Goal: Transaction & Acquisition: Purchase product/service

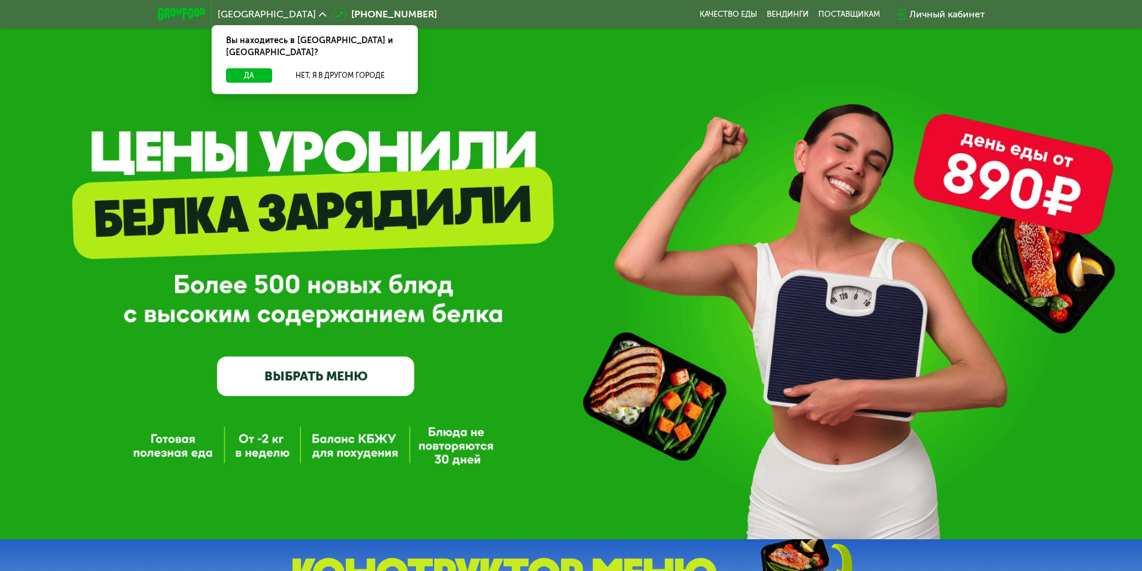
click at [947, 10] on div "Личный кабинет" at bounding box center [947, 14] width 76 height 14
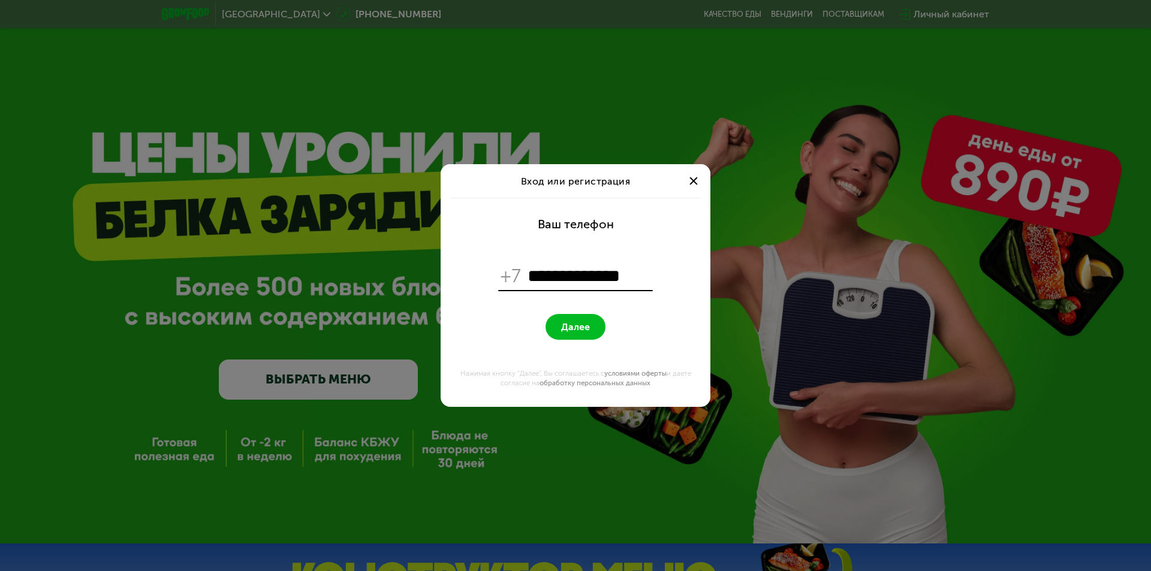
type input "**********"
click at [585, 333] on button "Далее" at bounding box center [576, 327] width 60 height 26
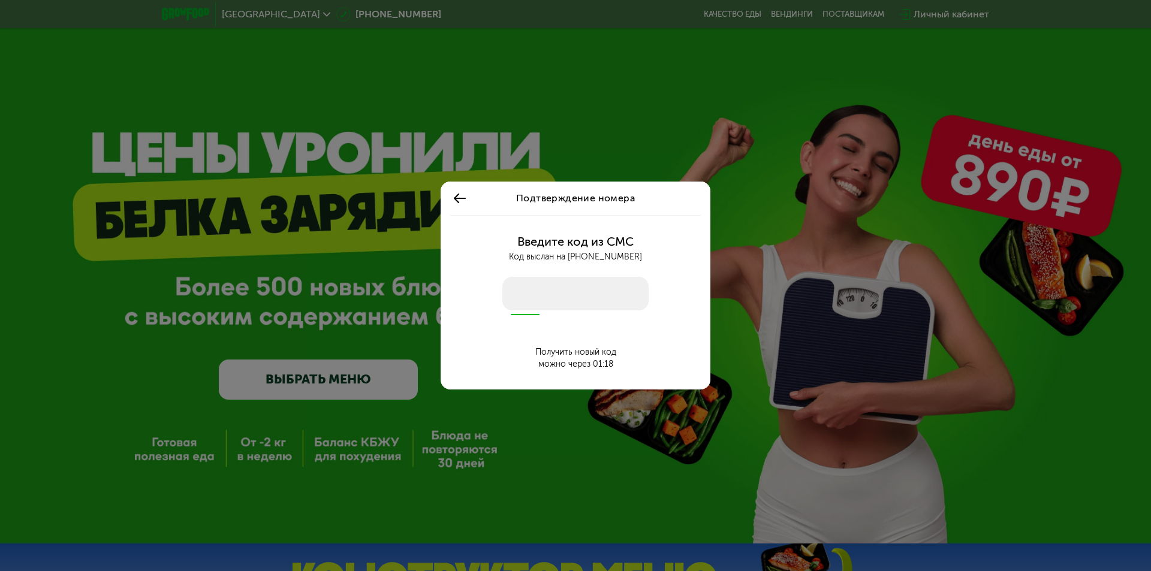
click at [552, 302] on input "number" at bounding box center [575, 294] width 146 height 34
type input "****"
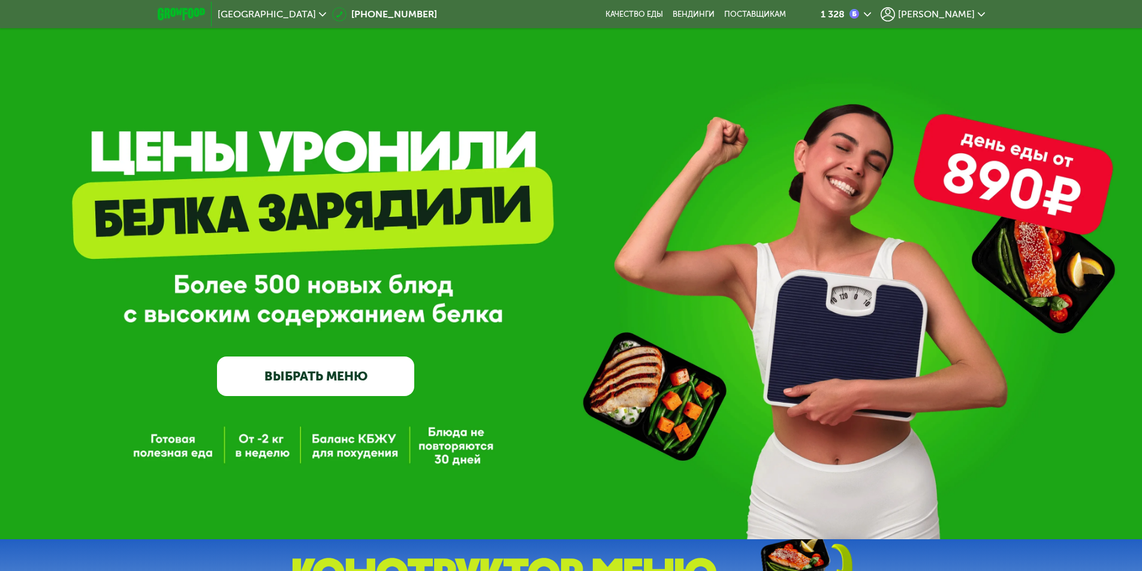
click at [954, 11] on span "[PERSON_NAME]" at bounding box center [936, 15] width 77 height 10
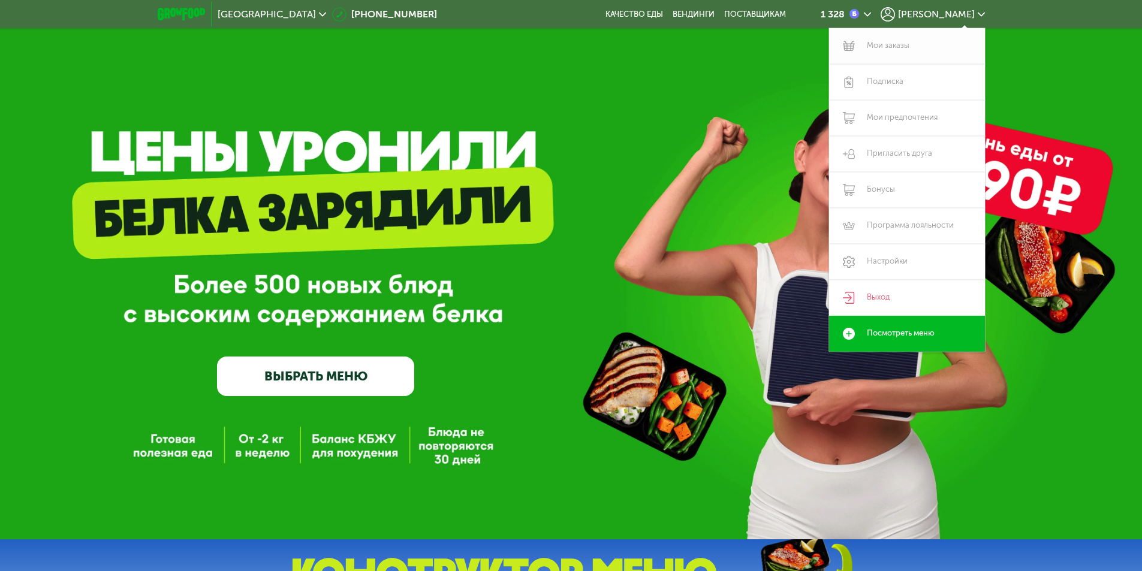
click at [882, 49] on link "Мои заказы" at bounding box center [907, 46] width 156 height 36
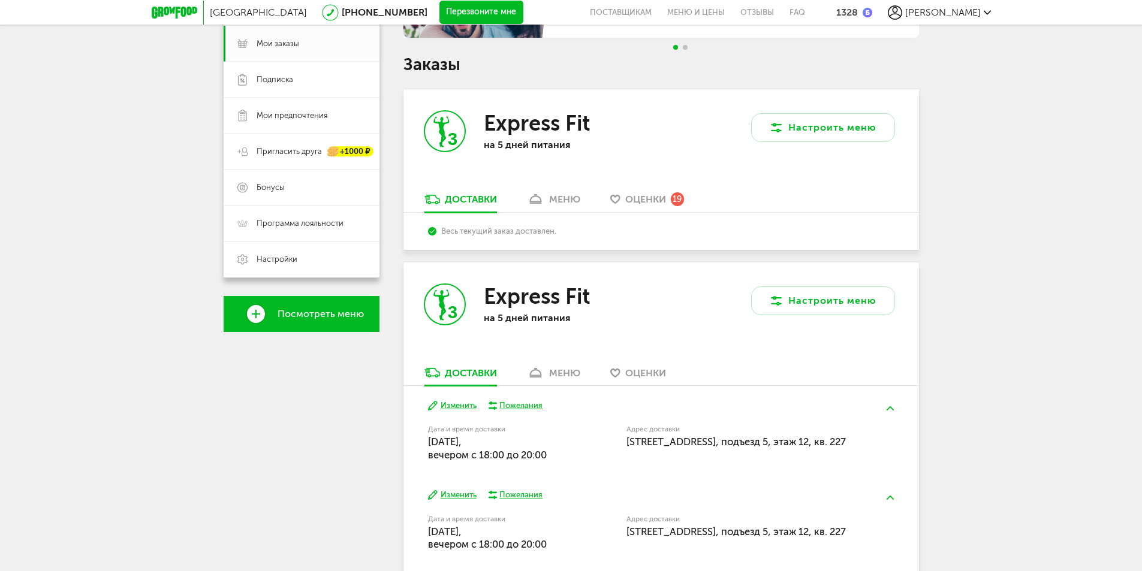
scroll to position [180, 0]
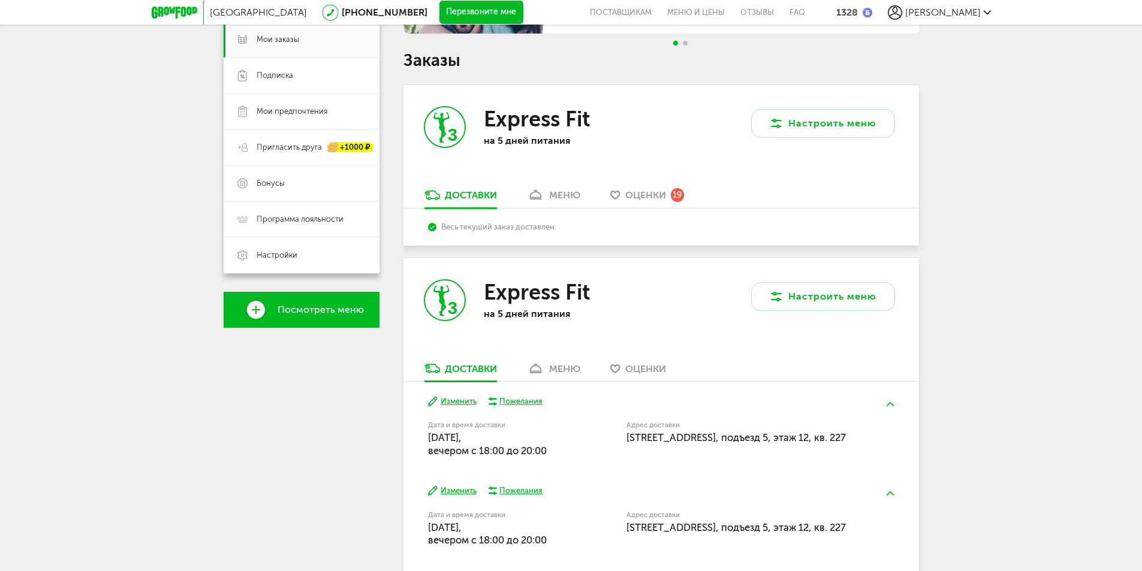
click at [568, 195] on div "меню" at bounding box center [564, 194] width 31 height 11
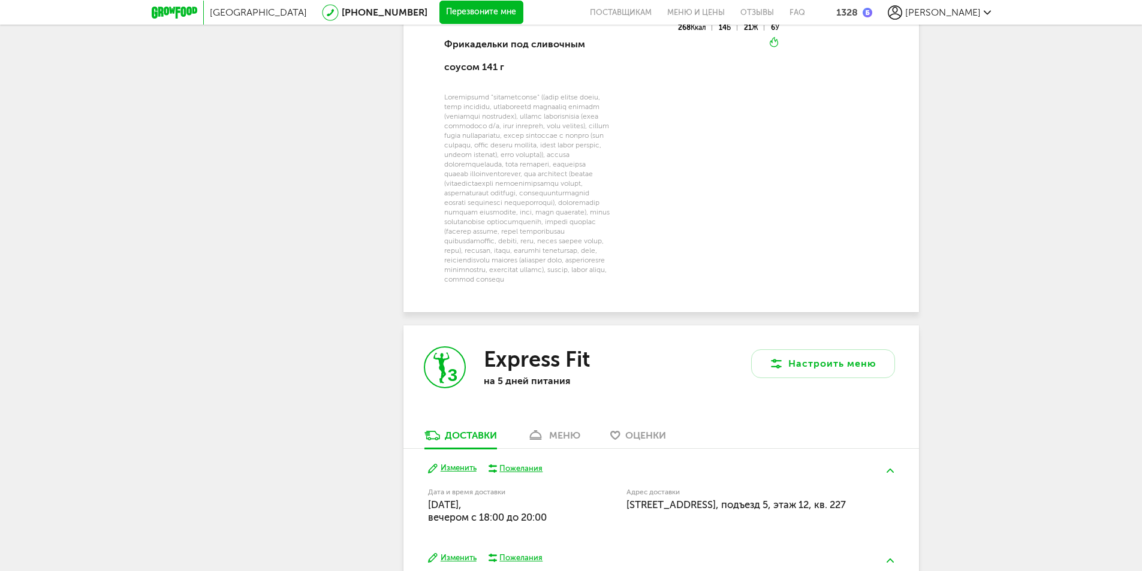
scroll to position [1374, 0]
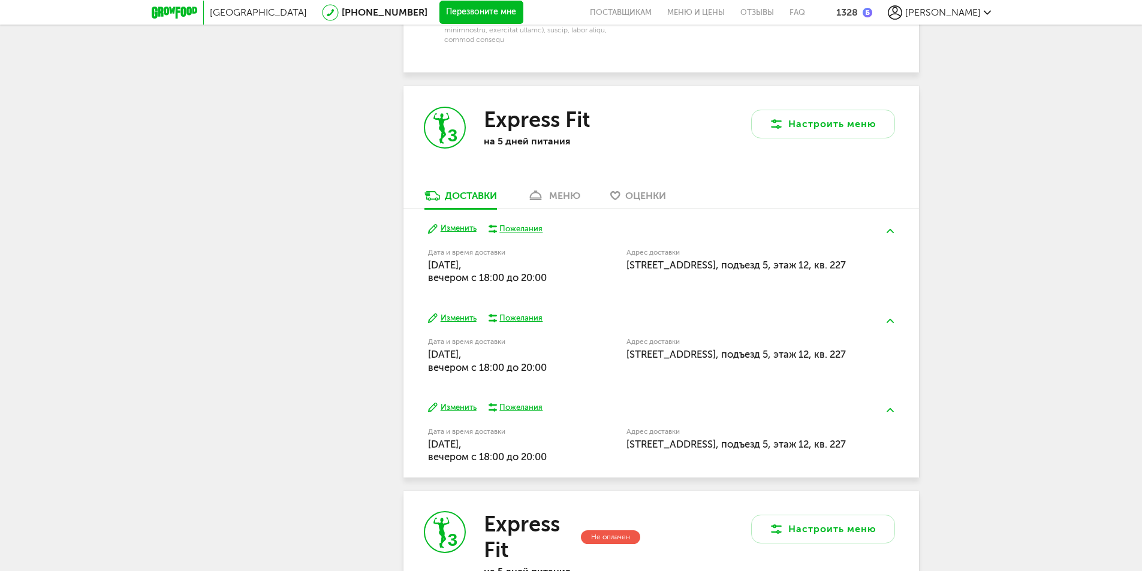
click at [558, 201] on div "меню" at bounding box center [564, 195] width 31 height 11
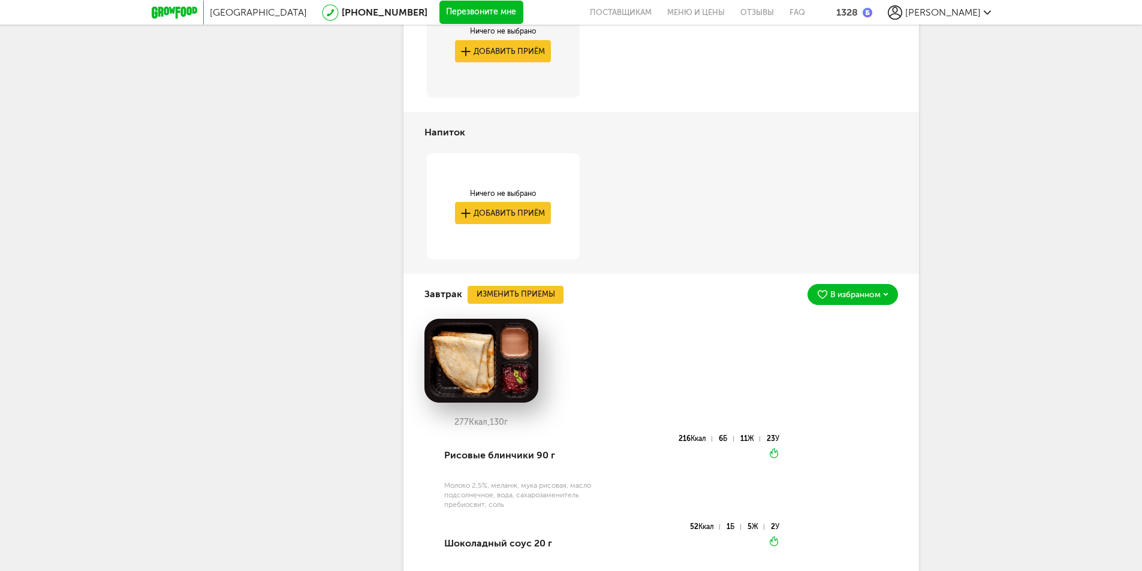
scroll to position [1459, 0]
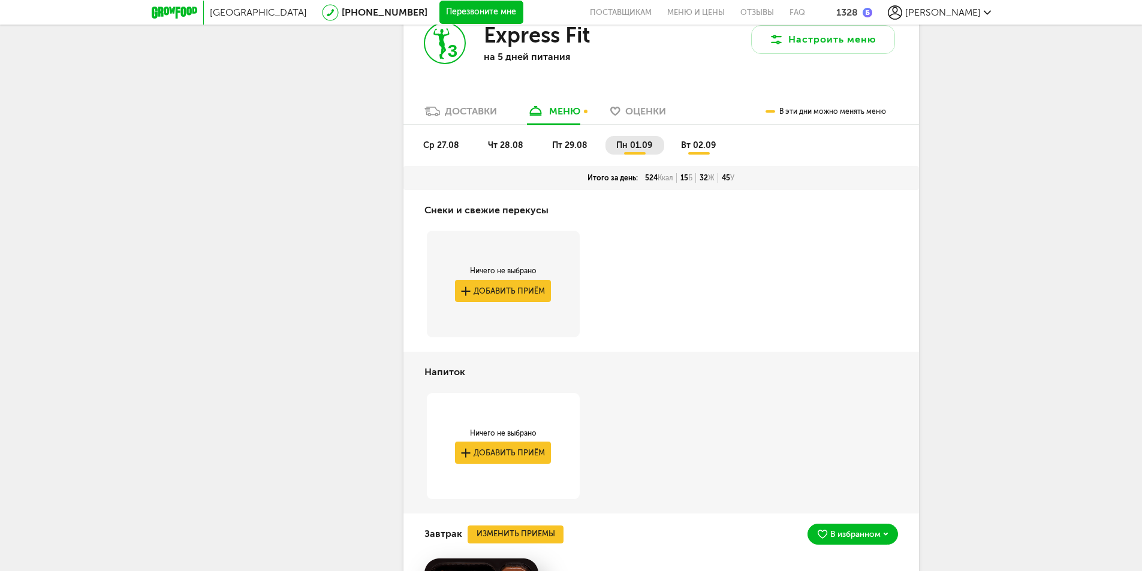
click at [698, 150] on span "вт 02.09" at bounding box center [698, 145] width 35 height 10
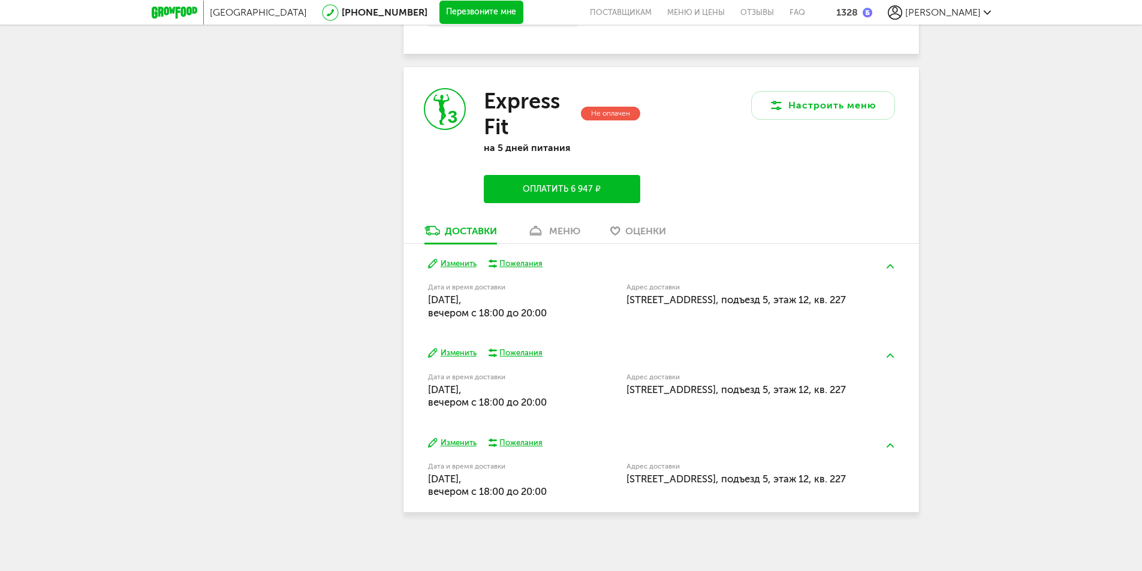
scroll to position [3207, 0]
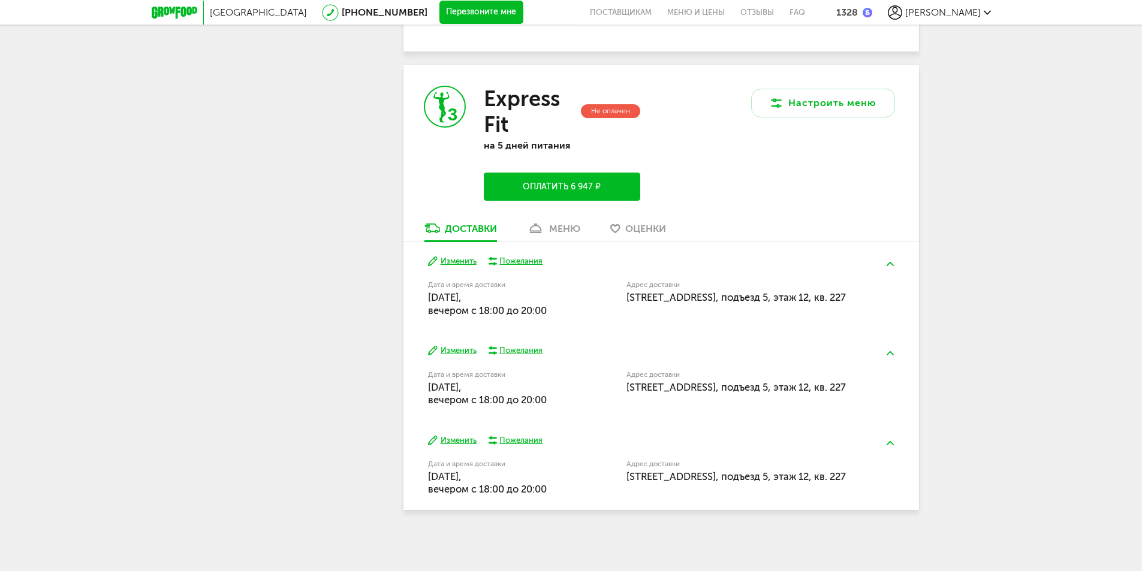
click at [568, 230] on div "меню" at bounding box center [564, 228] width 31 height 11
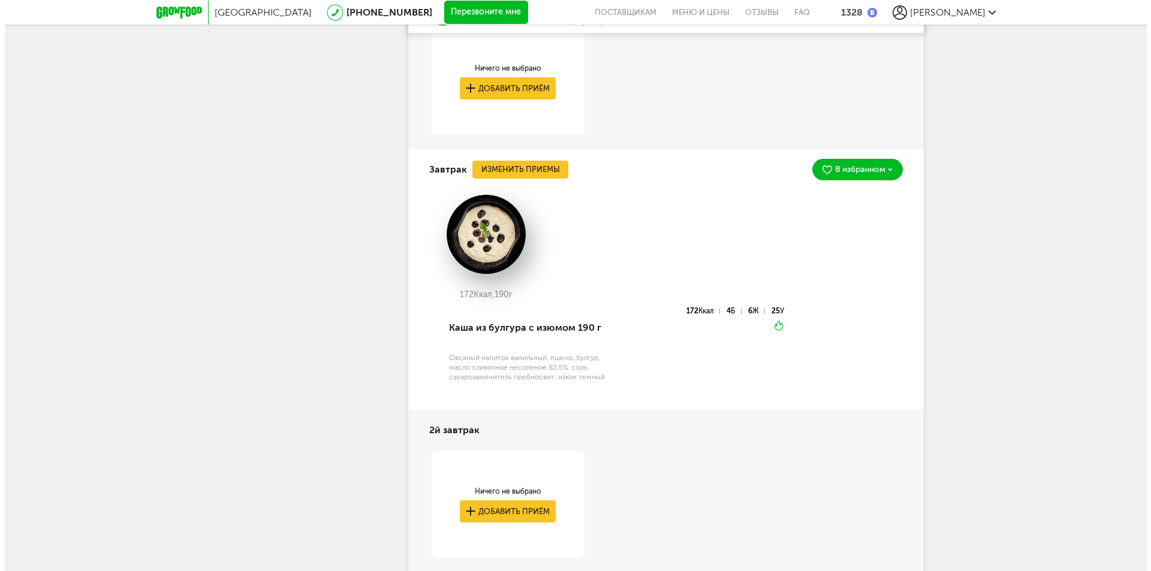
scroll to position [3662, 0]
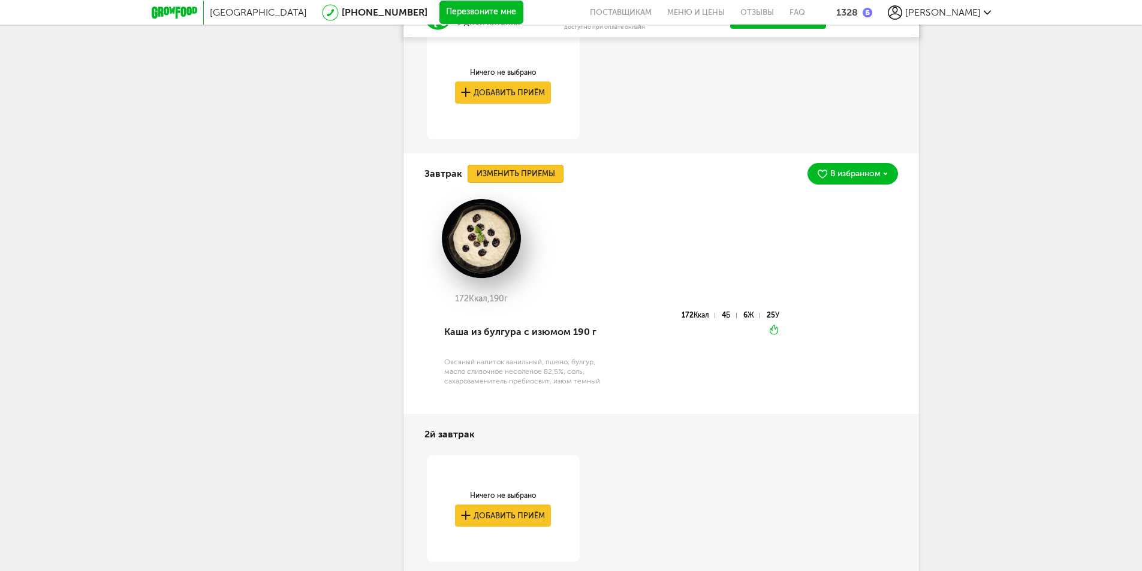
click at [525, 183] on button "Изменить приемы" at bounding box center [516, 174] width 96 height 18
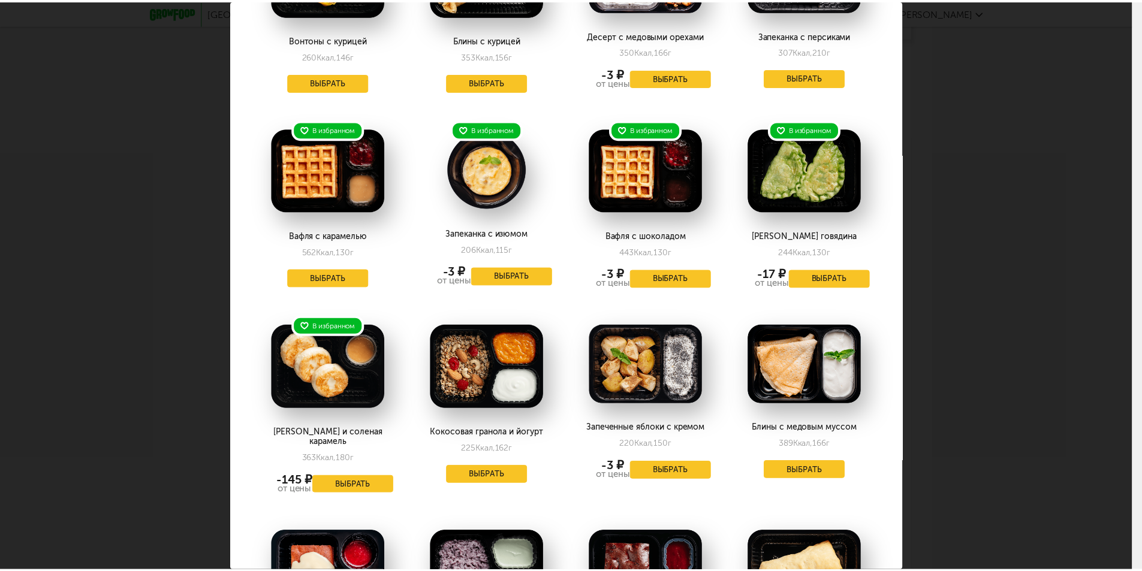
scroll to position [0, 0]
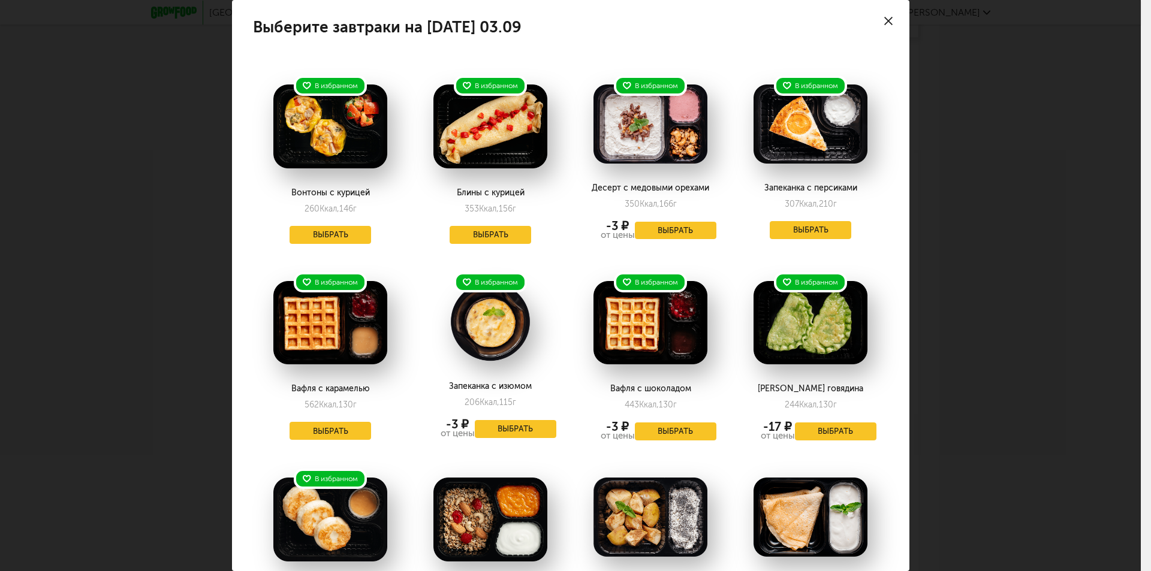
click at [884, 21] on icon at bounding box center [888, 21] width 8 height 8
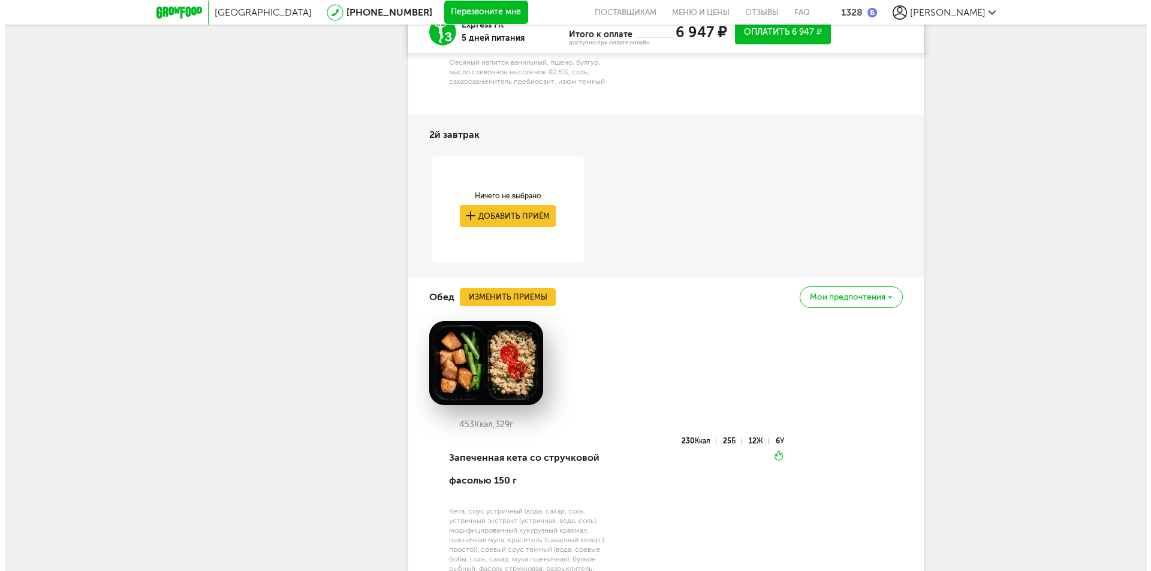
scroll to position [4141, 0]
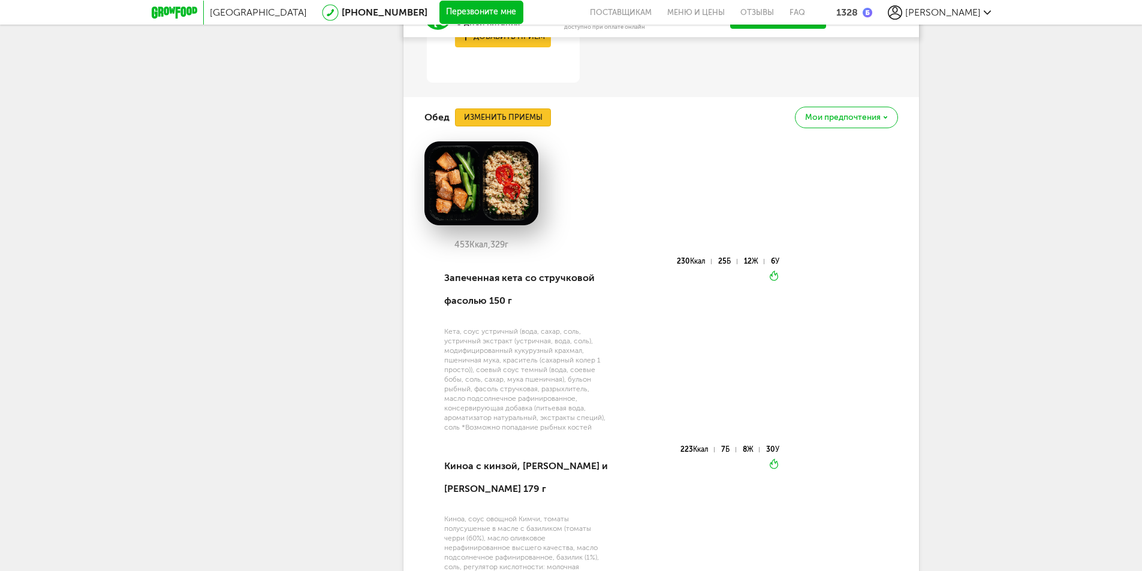
click at [510, 126] on button "Изменить приемы" at bounding box center [503, 118] width 96 height 18
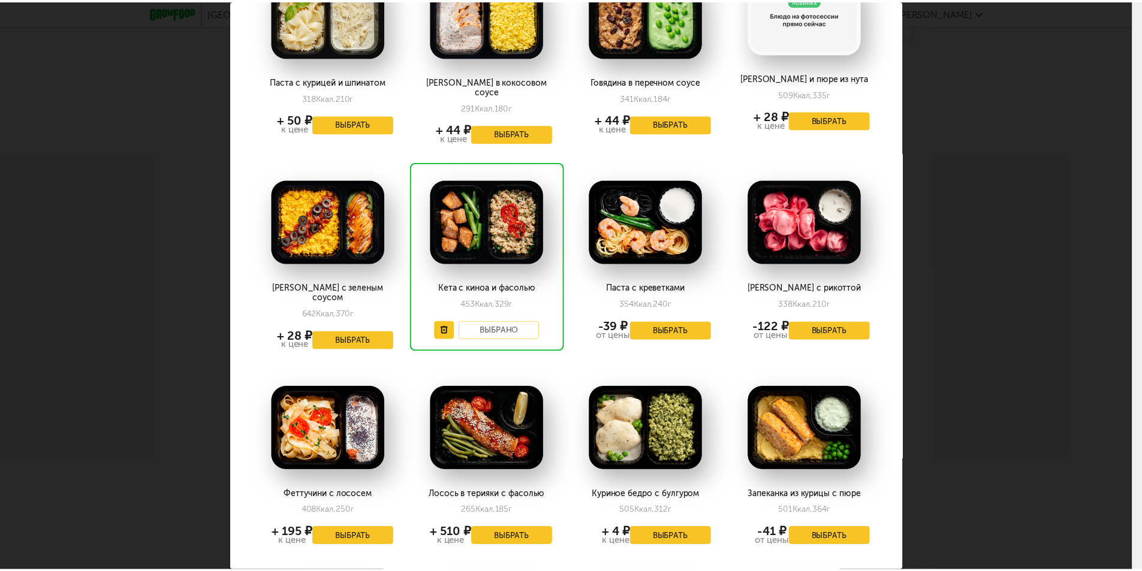
scroll to position [228, 0]
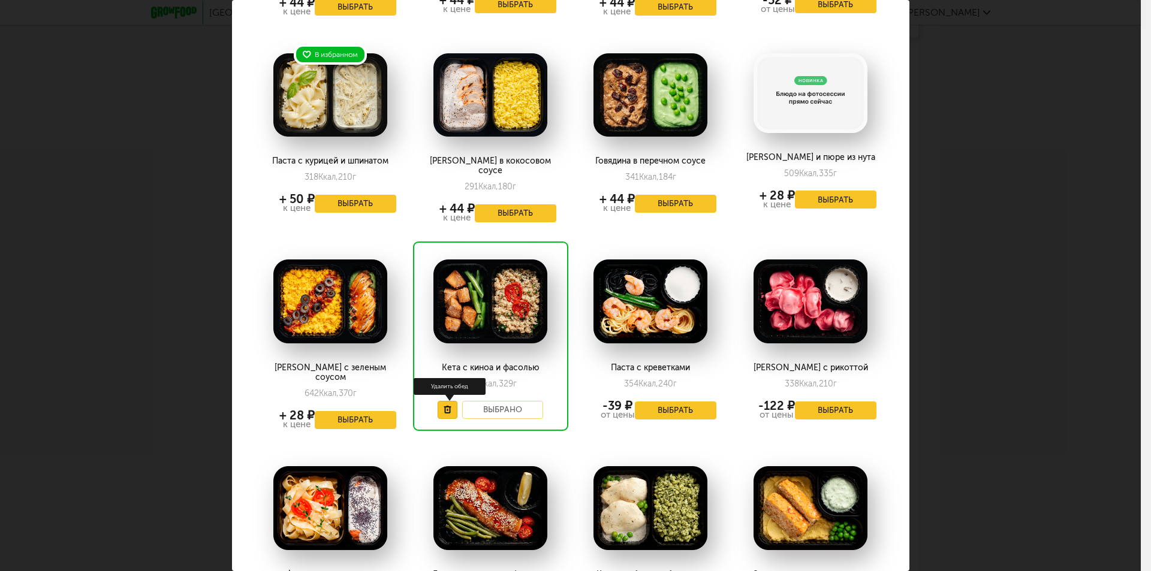
click at [445, 406] on icon at bounding box center [448, 410] width 8 height 8
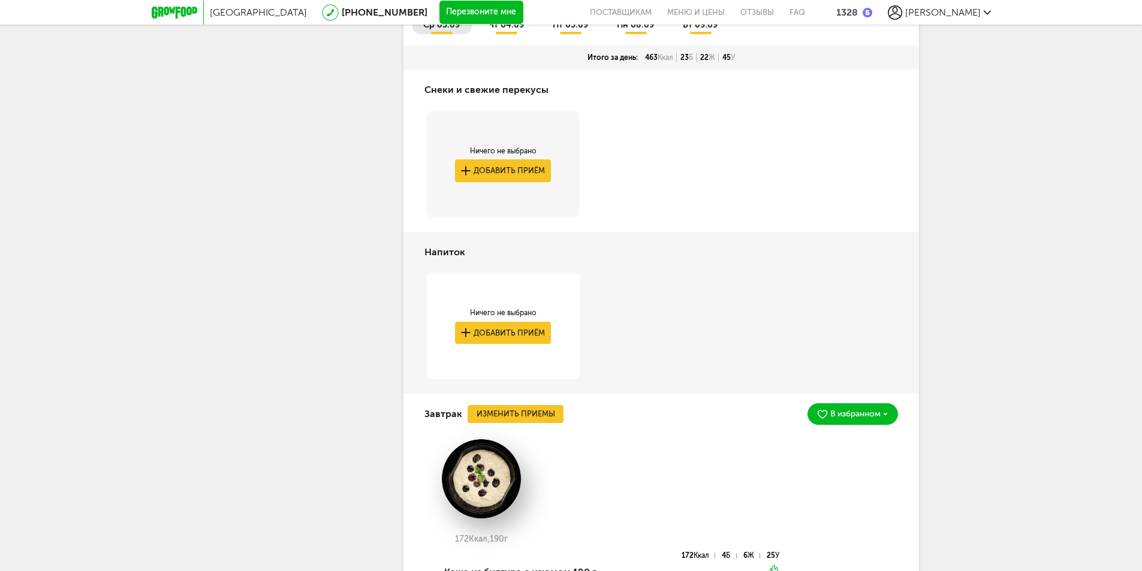
scroll to position [3237, 0]
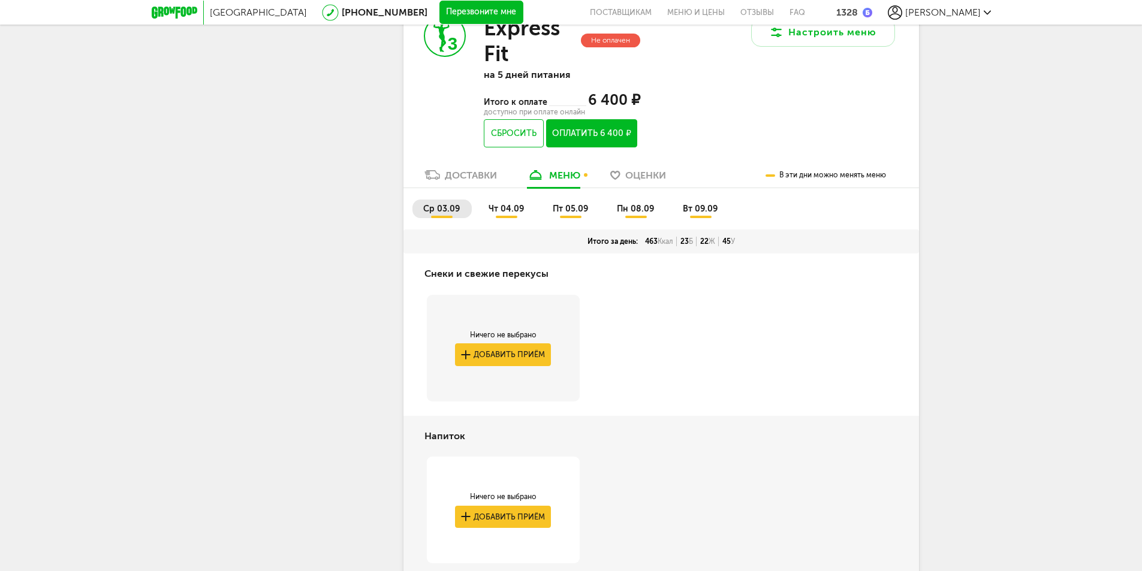
click at [516, 214] on span "чт 04.09" at bounding box center [506, 209] width 35 height 10
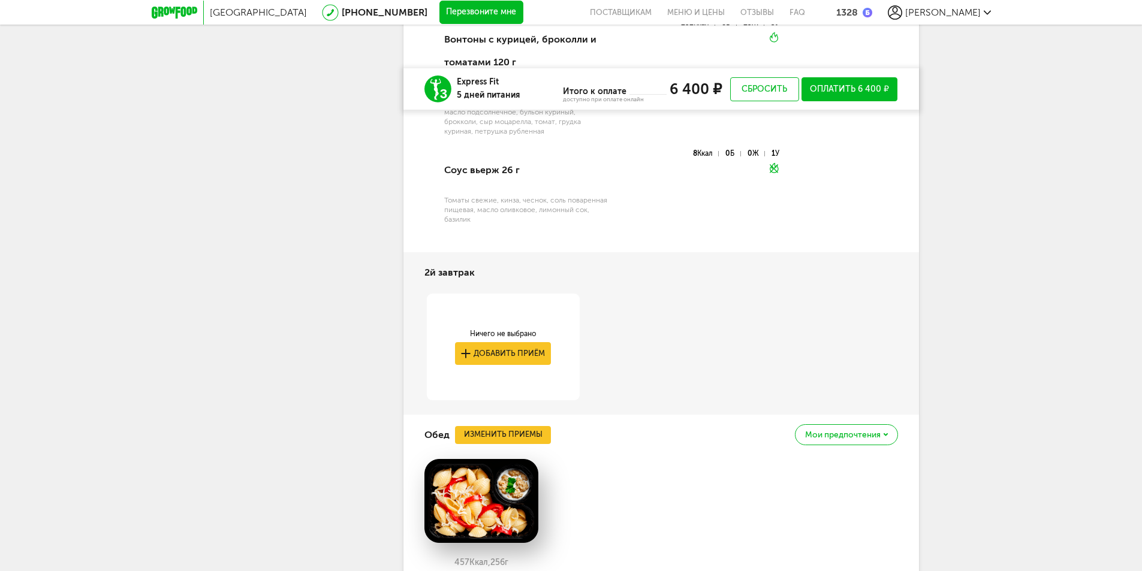
scroll to position [4196, 0]
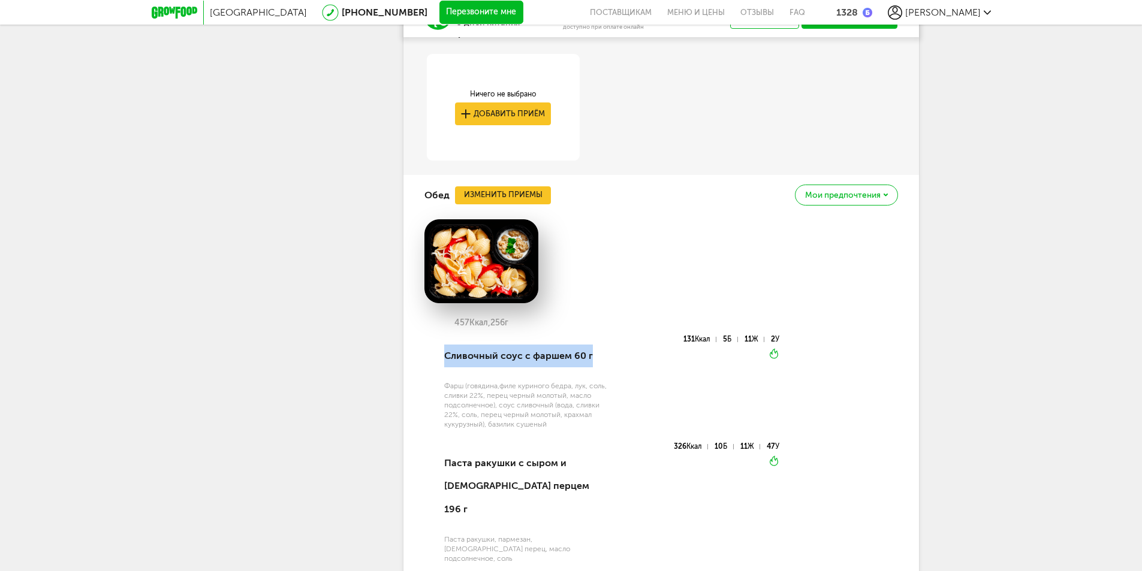
drag, startPoint x: 444, startPoint y: 384, endPoint x: 598, endPoint y: 387, distance: 154.1
click at [598, 376] on div "Сливочный соус с фаршем 60 г" at bounding box center [527, 356] width 166 height 41
click at [853, 200] on span "Мои предпочтения" at bounding box center [843, 195] width 76 height 8
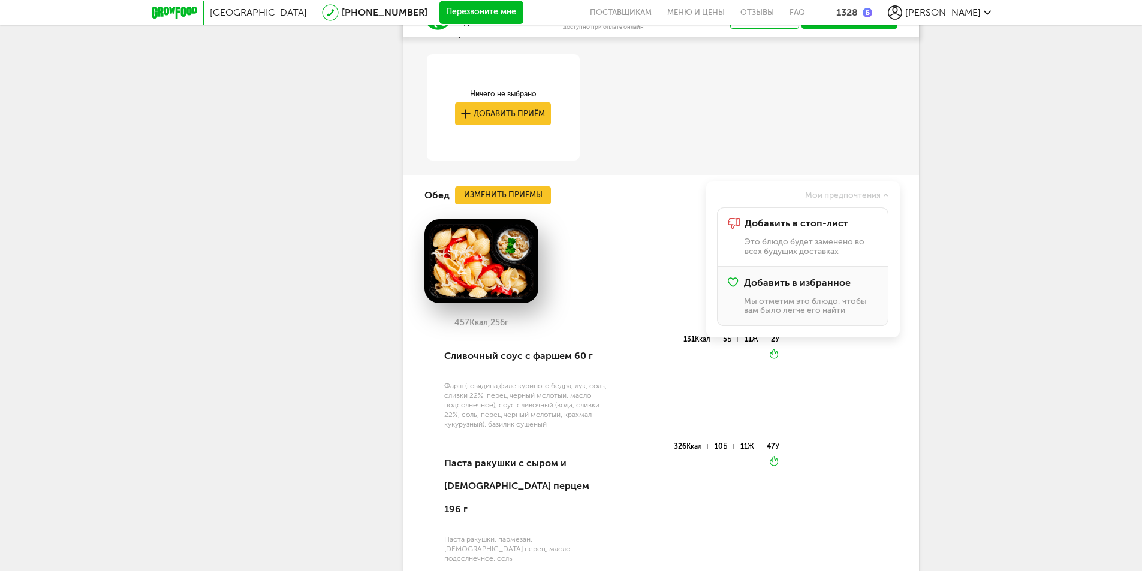
click at [770, 288] on span "Добавить в избранное" at bounding box center [797, 283] width 107 height 11
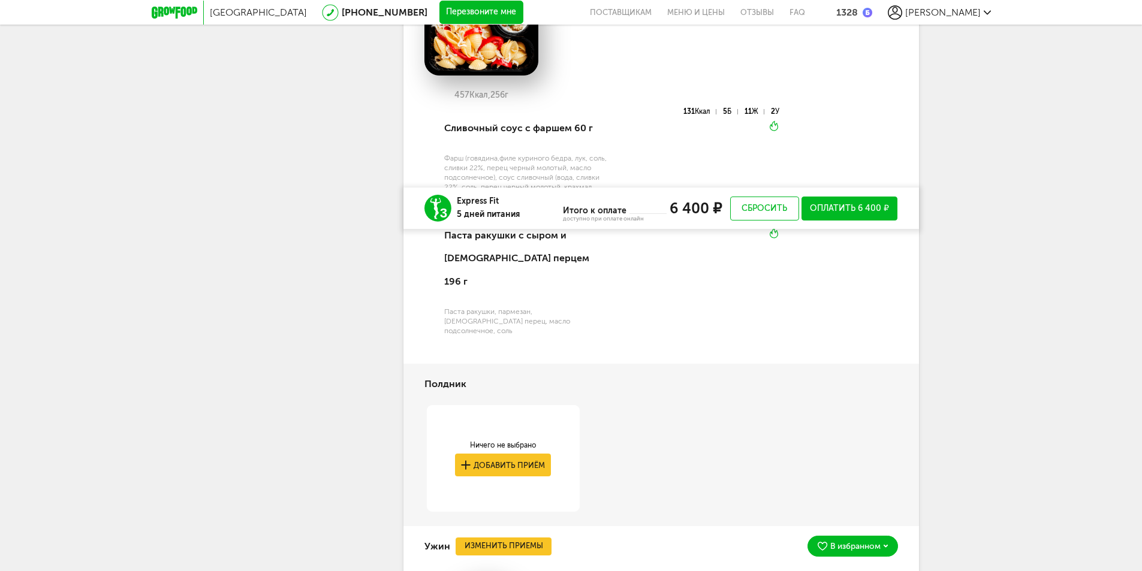
scroll to position [4256, 0]
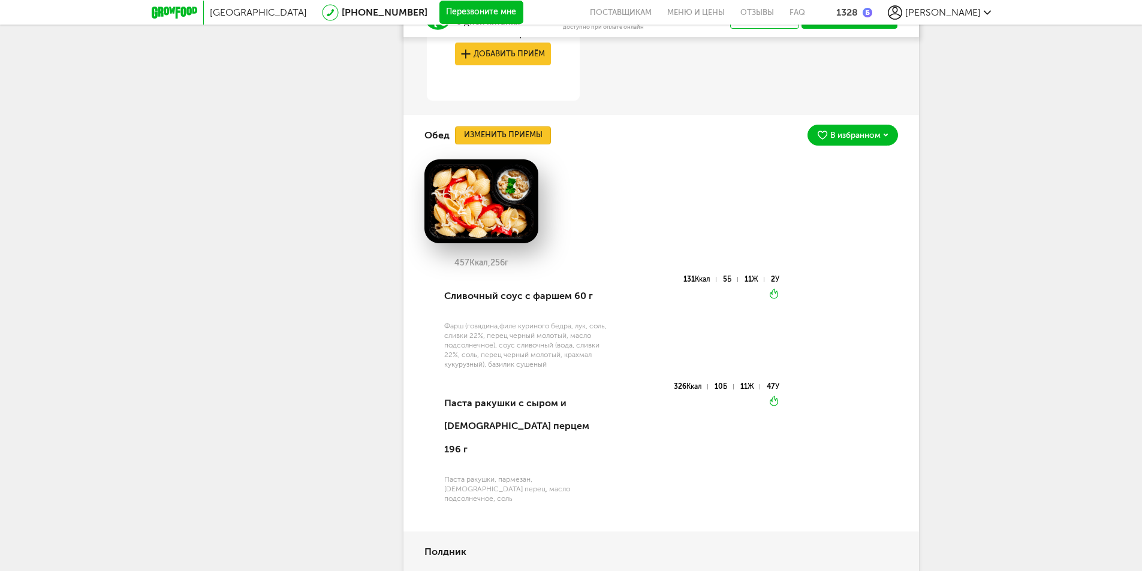
click at [523, 144] on button "Изменить приемы" at bounding box center [503, 135] width 96 height 18
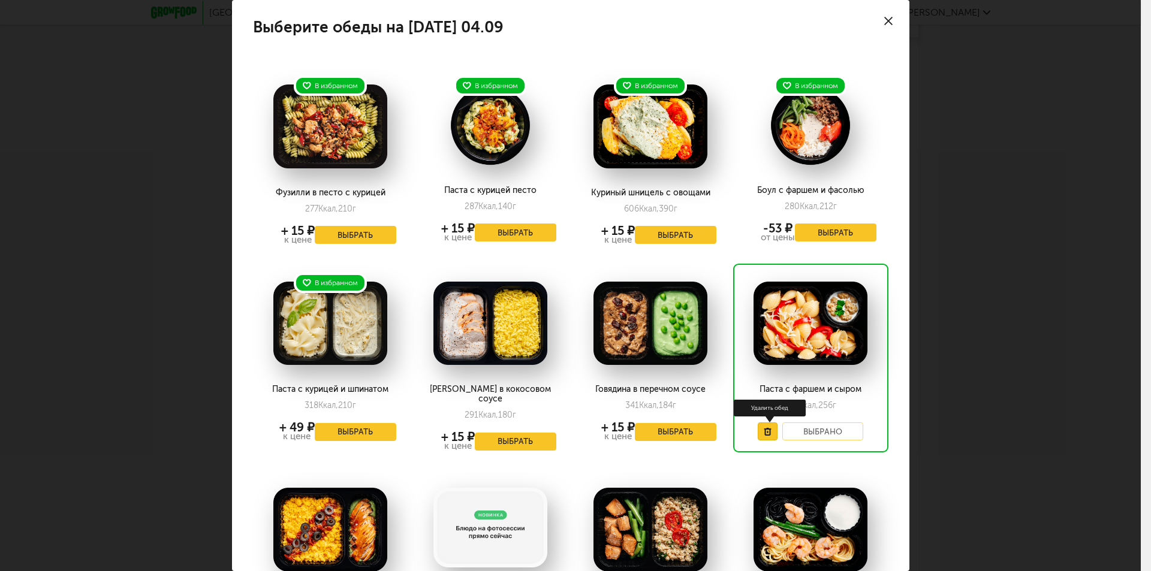
click at [764, 430] on icon at bounding box center [768, 432] width 8 height 8
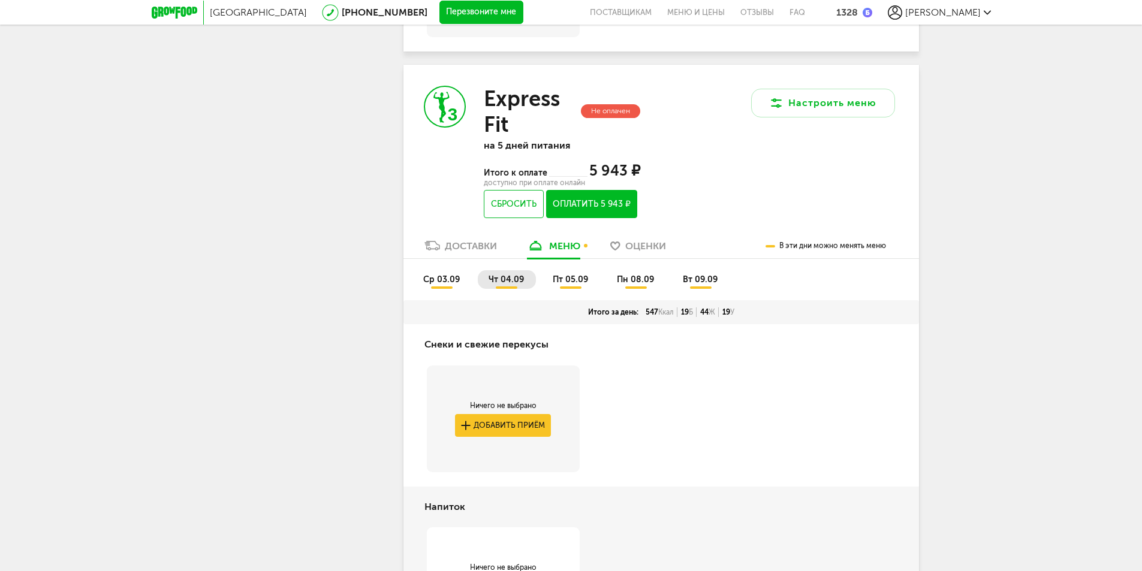
scroll to position [3165, 0]
click at [562, 286] on span "пт 05.09" at bounding box center [570, 281] width 35 height 10
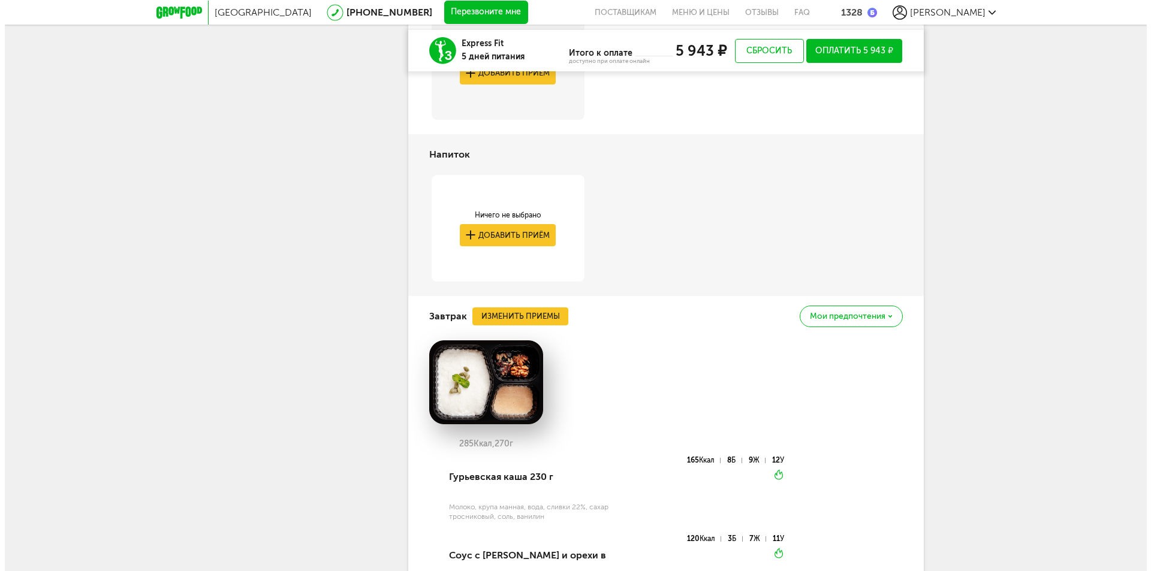
scroll to position [3585, 0]
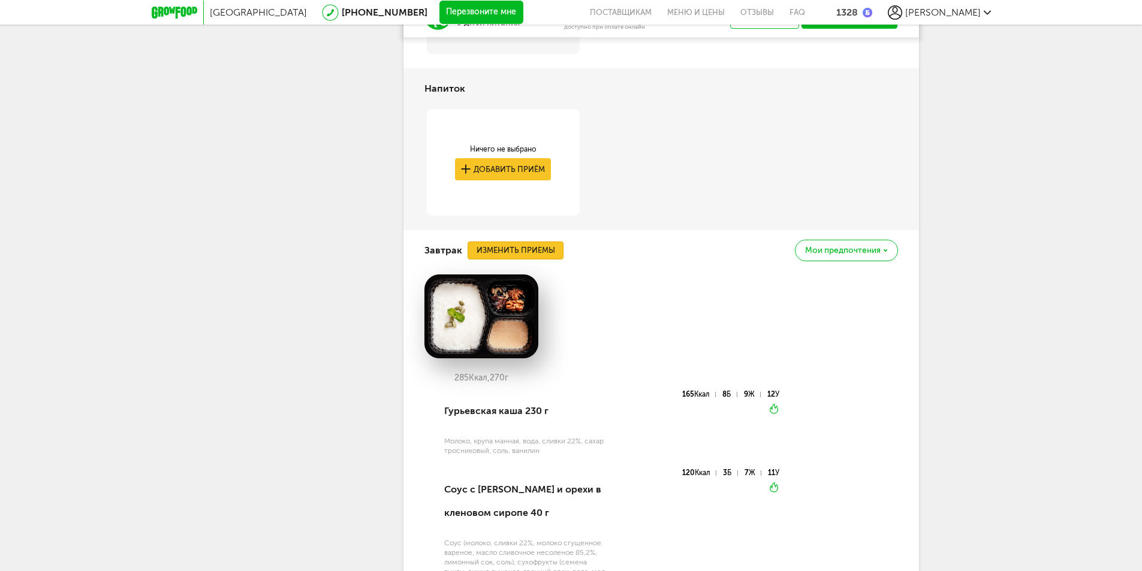
click at [528, 260] on button "Изменить приемы" at bounding box center [516, 251] width 96 height 18
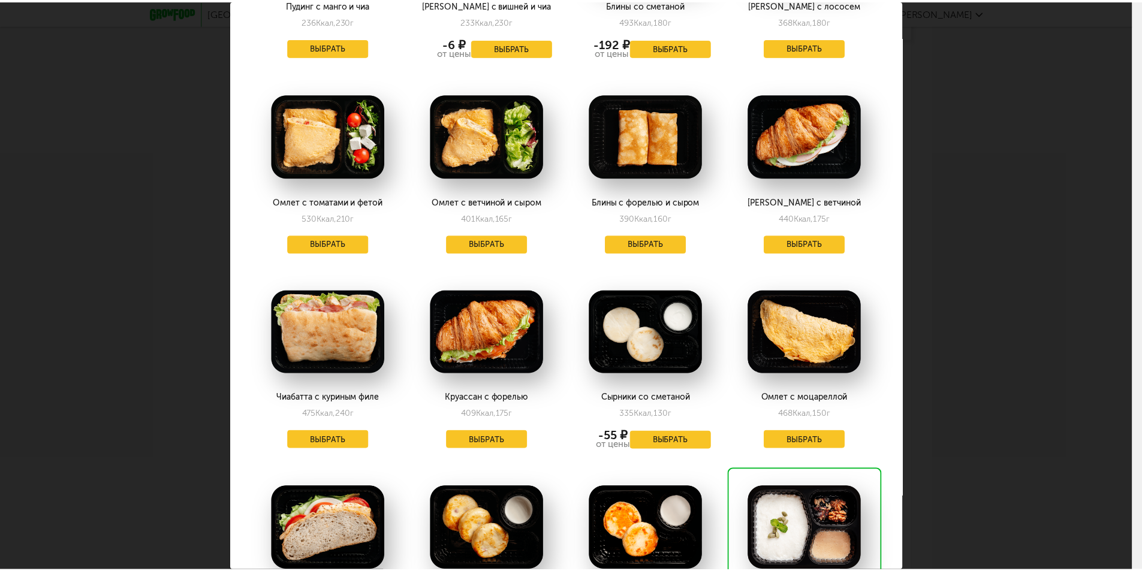
scroll to position [1259, 0]
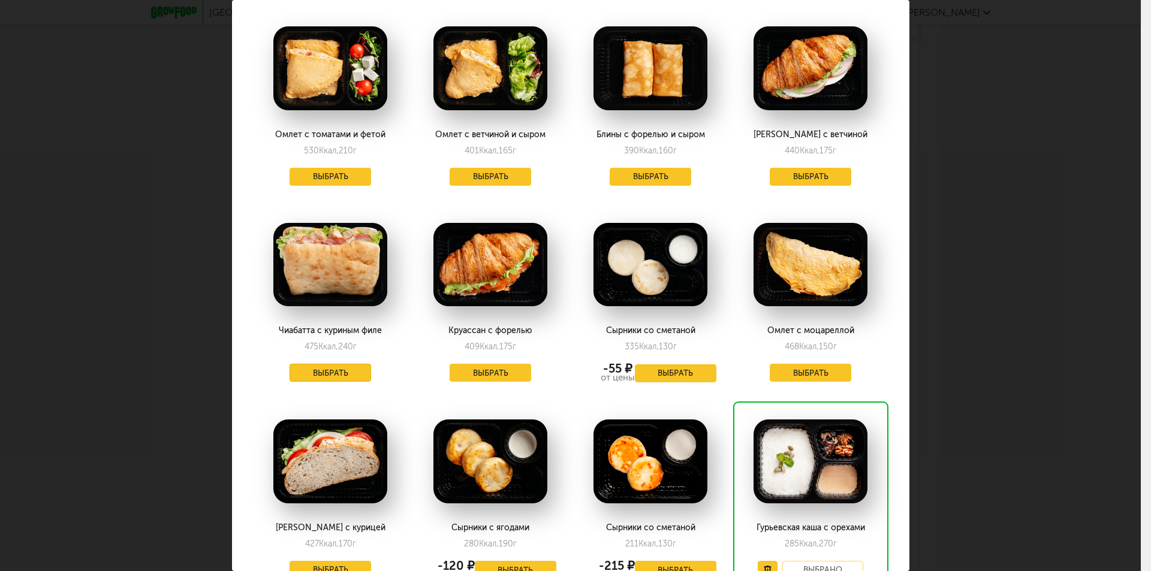
click at [342, 364] on button "Выбрать" at bounding box center [331, 373] width 82 height 18
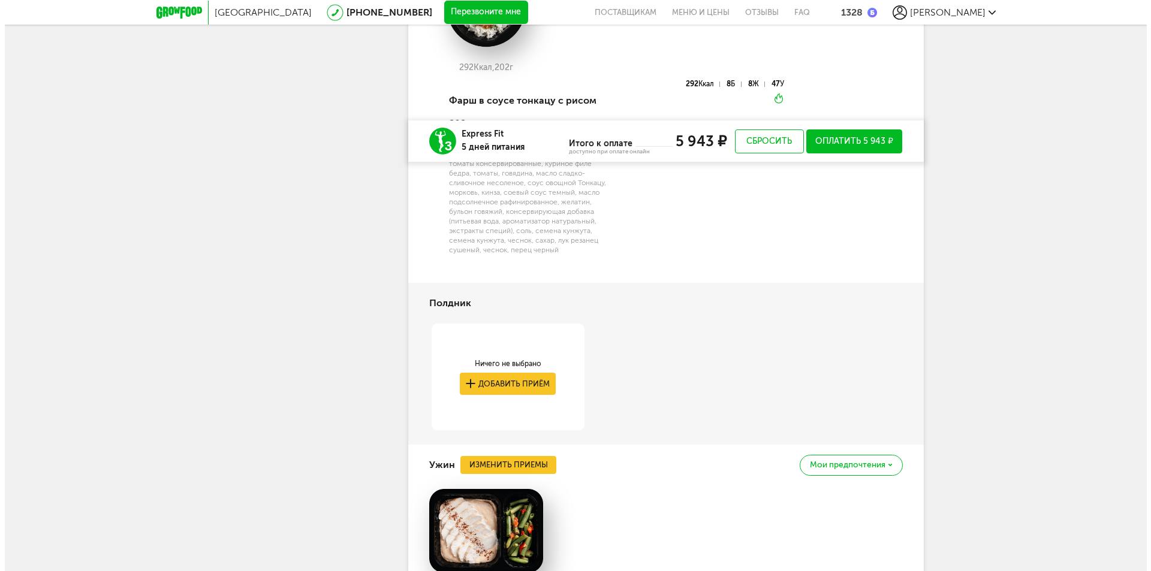
scroll to position [4604, 0]
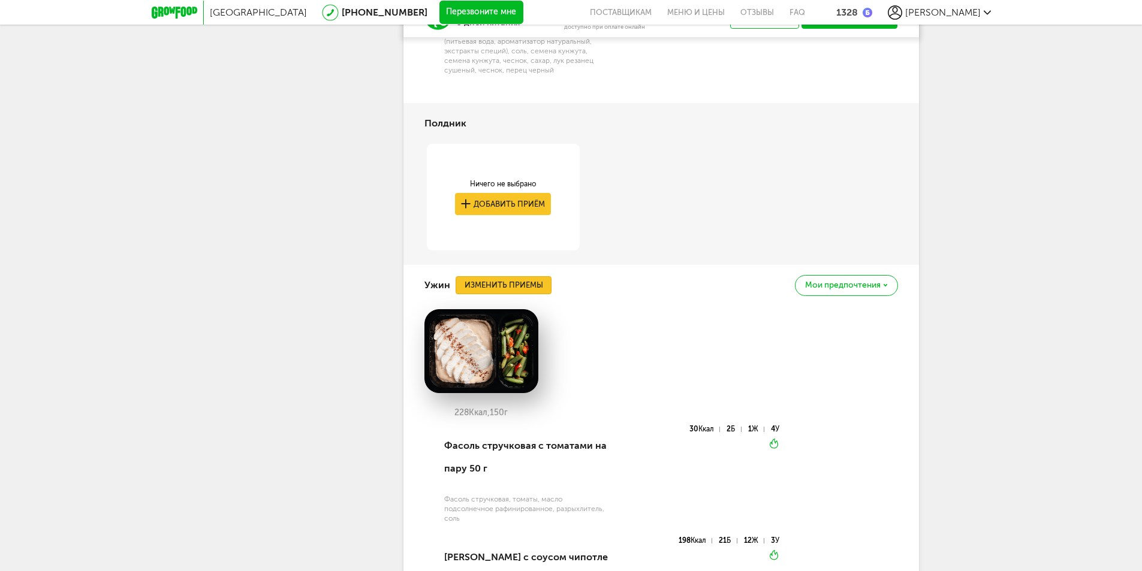
click at [520, 291] on button "Изменить приемы" at bounding box center [504, 285] width 96 height 18
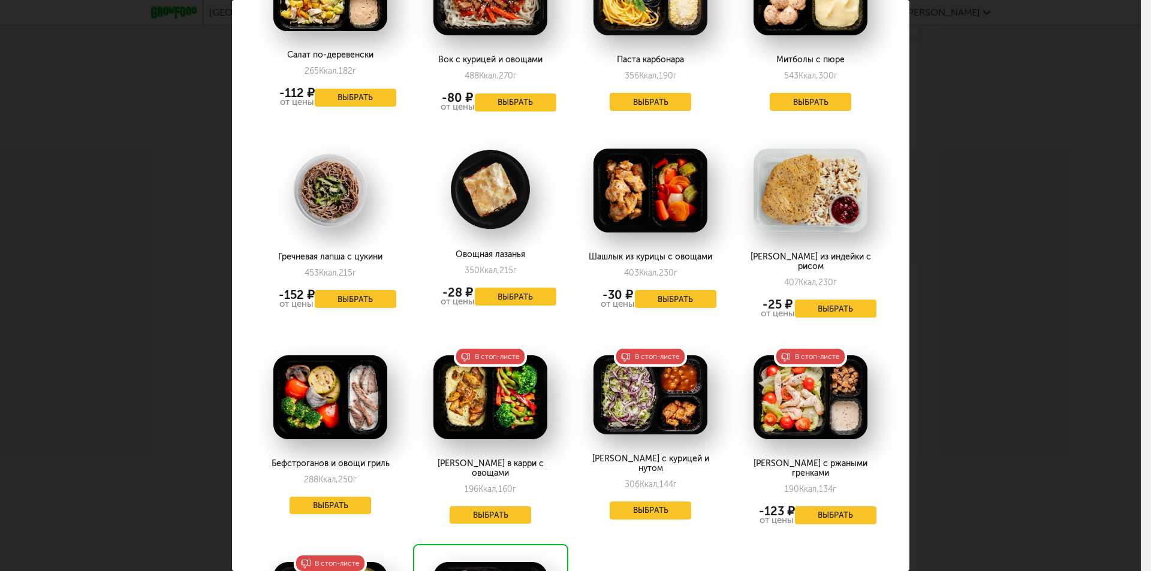
scroll to position [1729, 0]
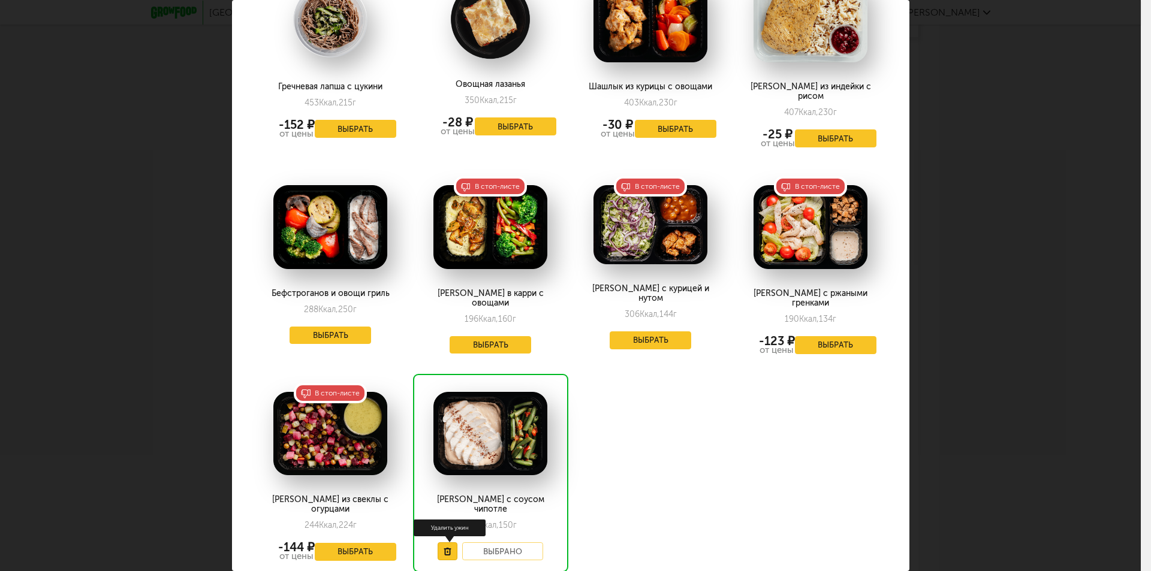
click at [447, 548] on icon at bounding box center [448, 552] width 8 height 8
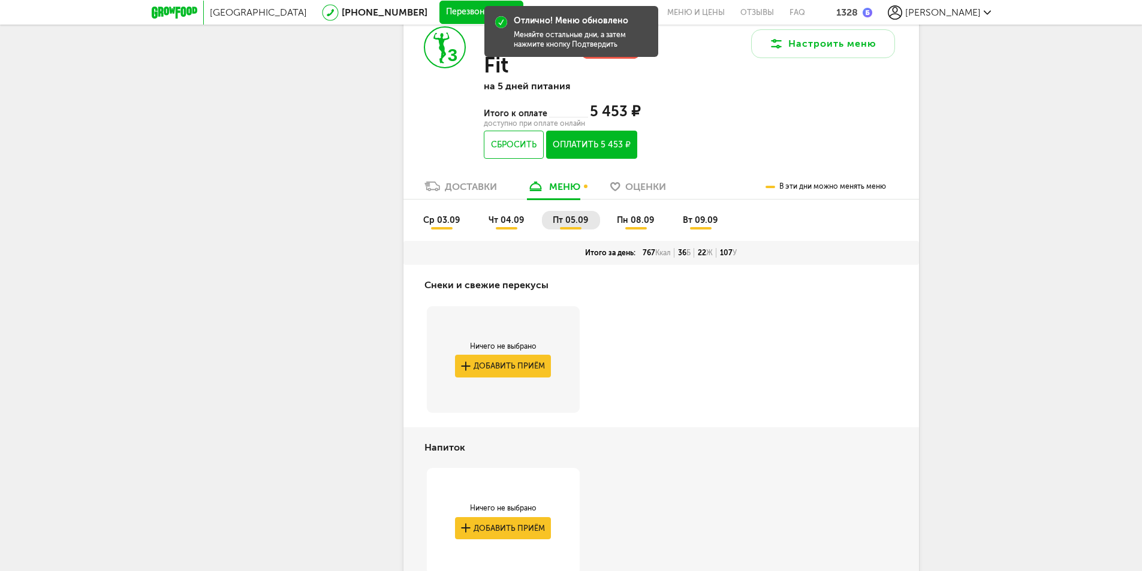
scroll to position [3104, 0]
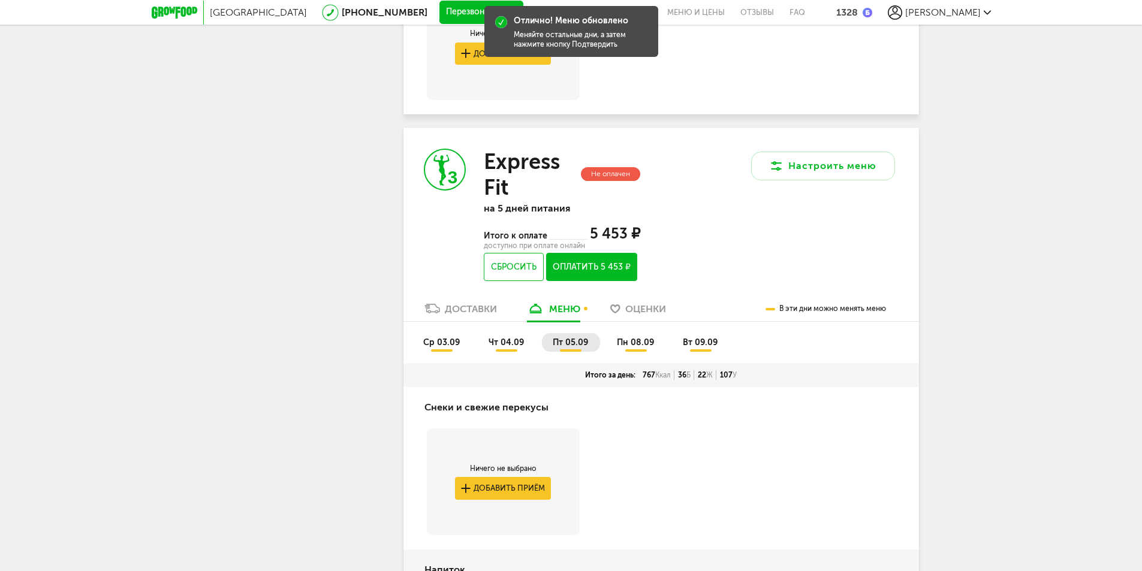
click at [630, 348] on span "пн 08.09" at bounding box center [635, 343] width 37 height 10
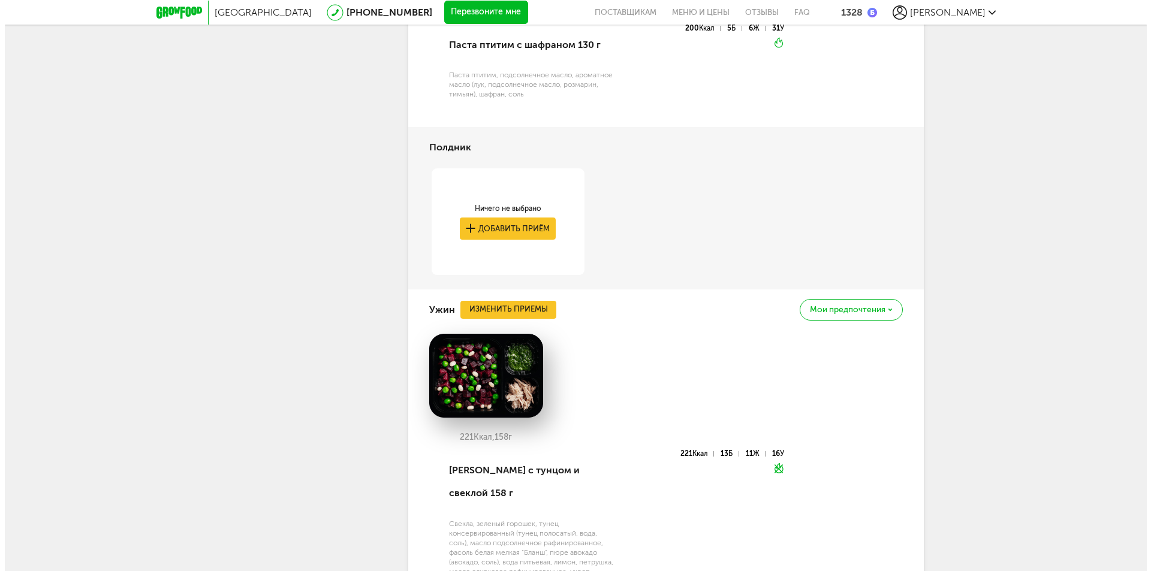
scroll to position [4722, 0]
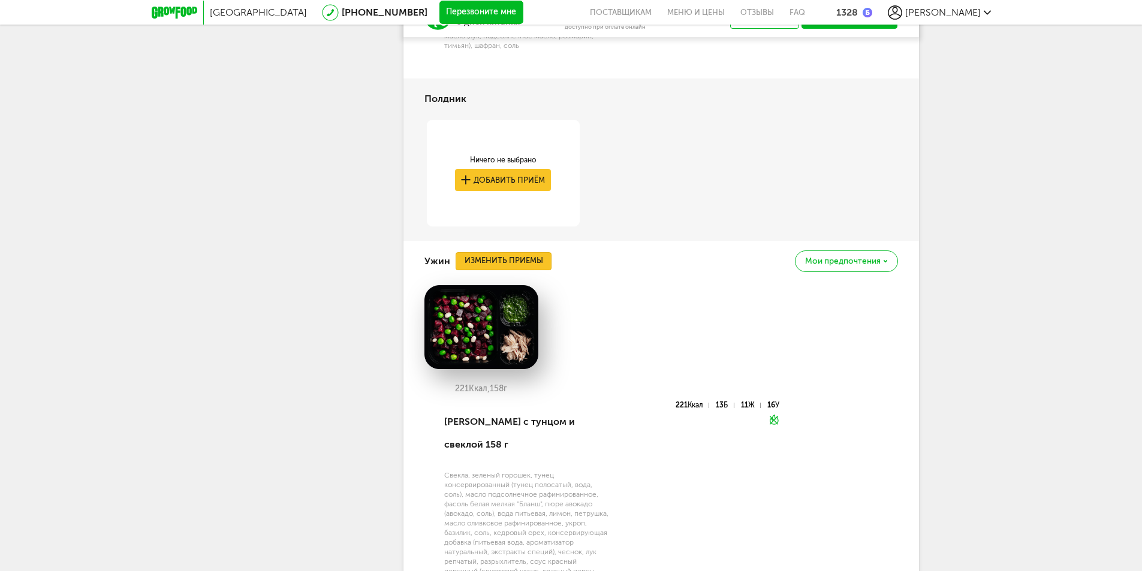
click at [510, 265] on button "Изменить приемы" at bounding box center [504, 261] width 96 height 18
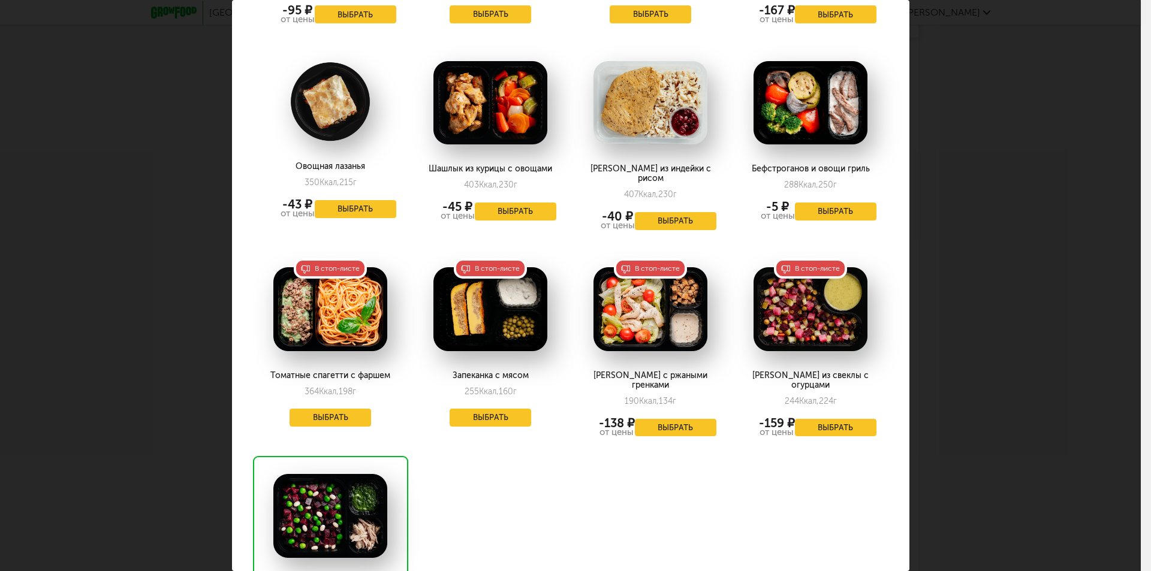
scroll to position [1532, 0]
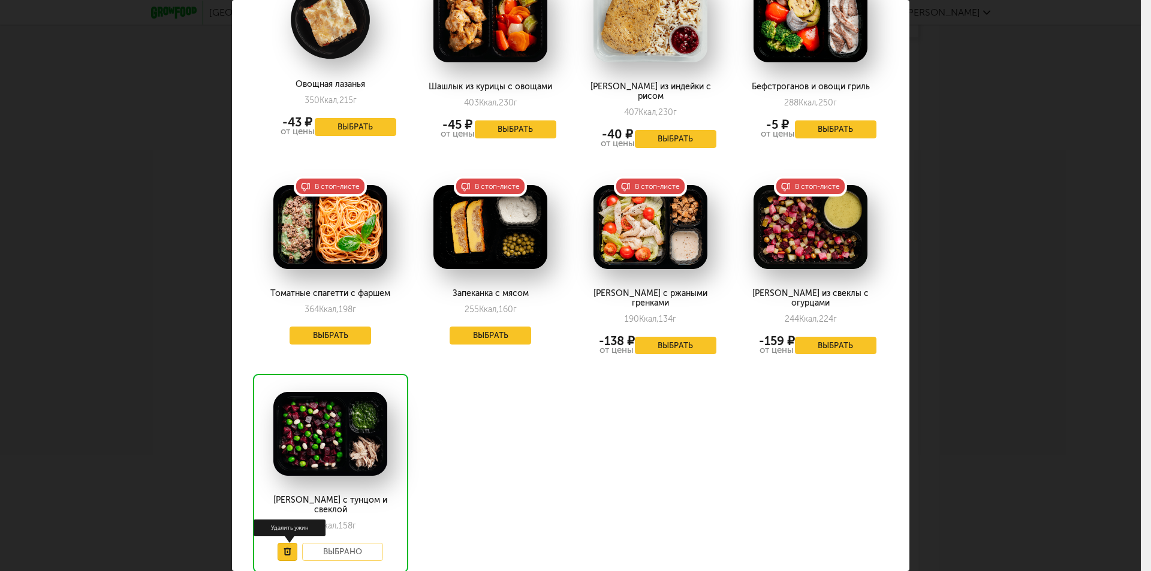
click at [290, 543] on button at bounding box center [288, 552] width 20 height 18
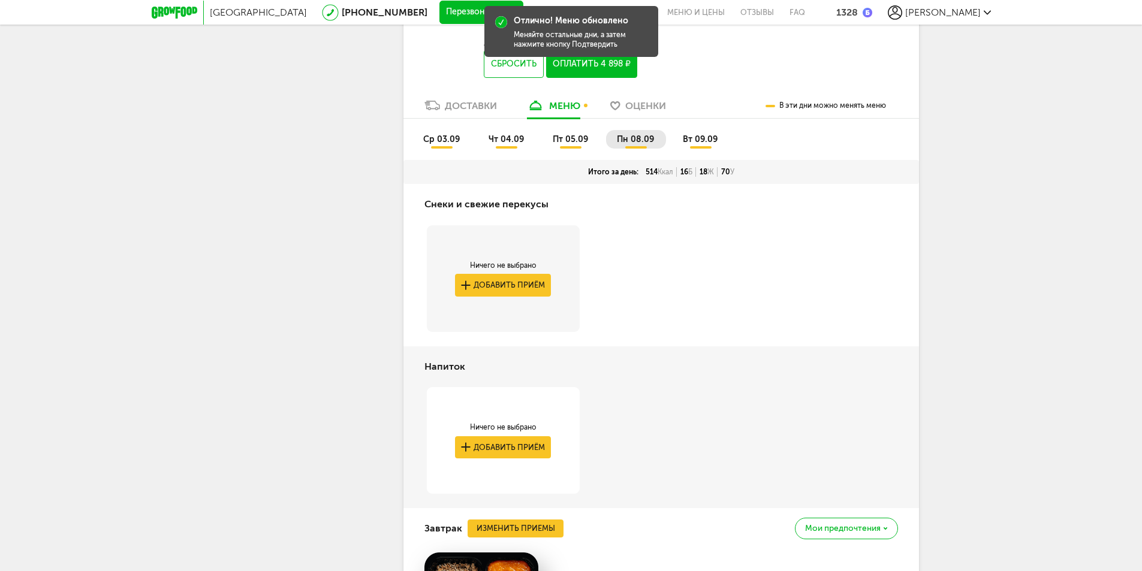
scroll to position [3068, 0]
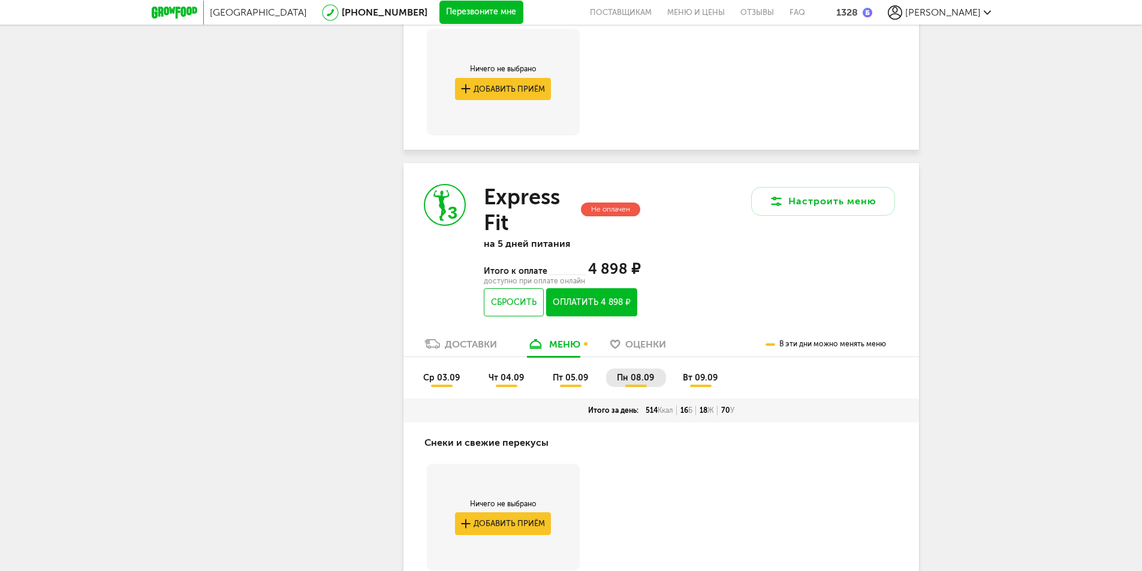
click at [694, 383] on span "вт 09.09" at bounding box center [700, 378] width 35 height 10
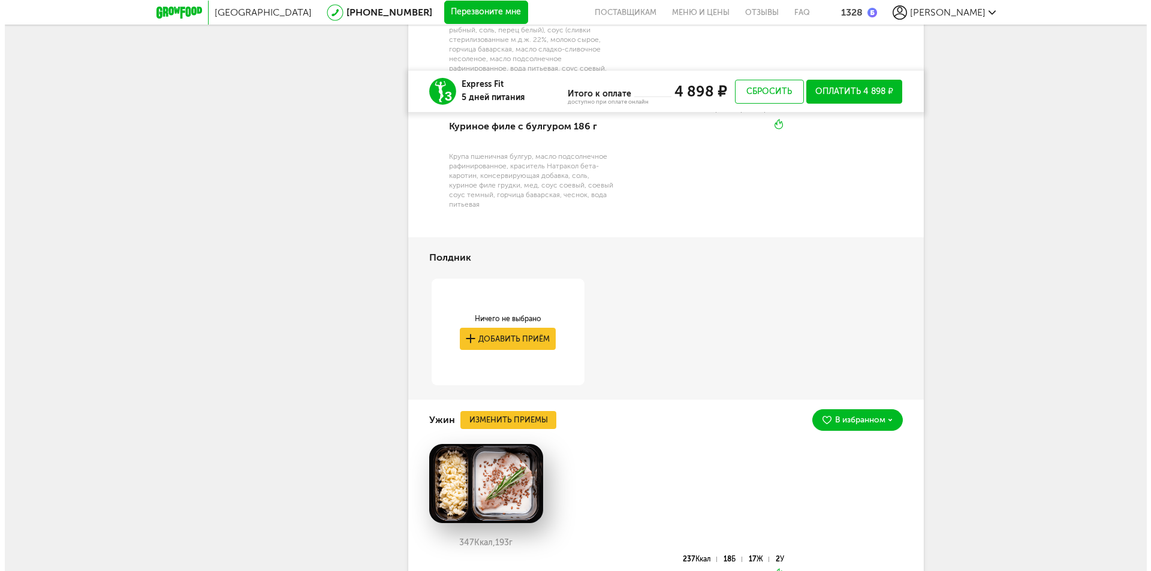
scroll to position [4687, 0]
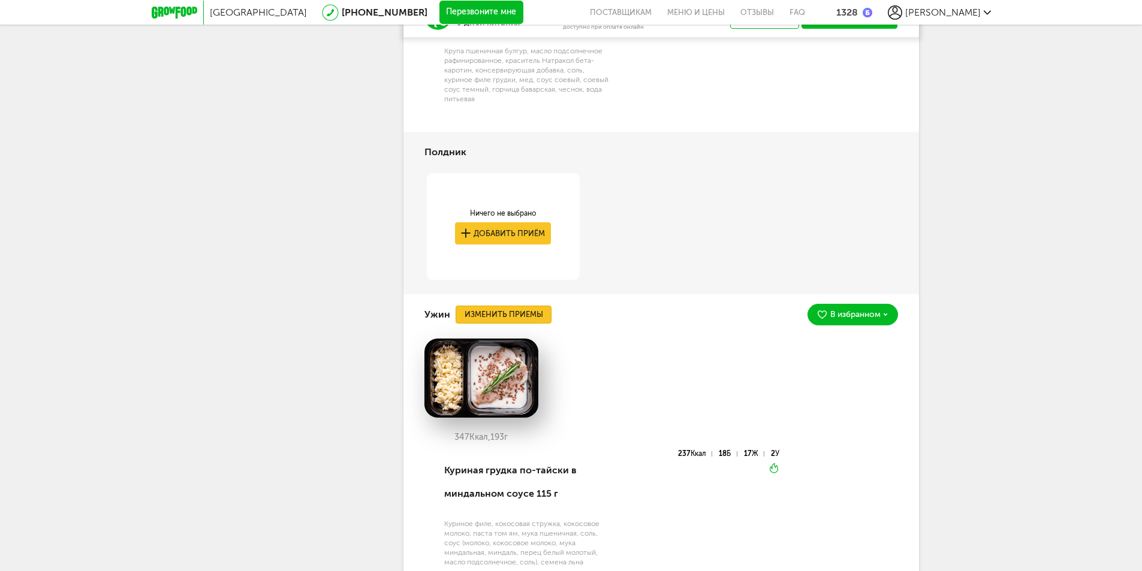
click at [508, 324] on button "Изменить приемы" at bounding box center [504, 315] width 96 height 18
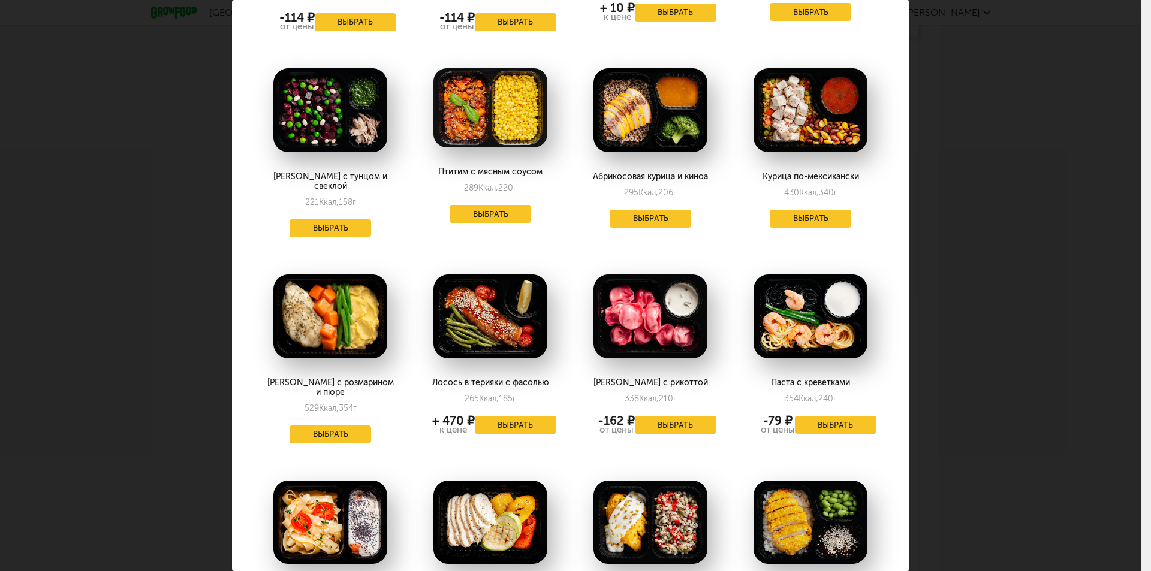
scroll to position [60, 0]
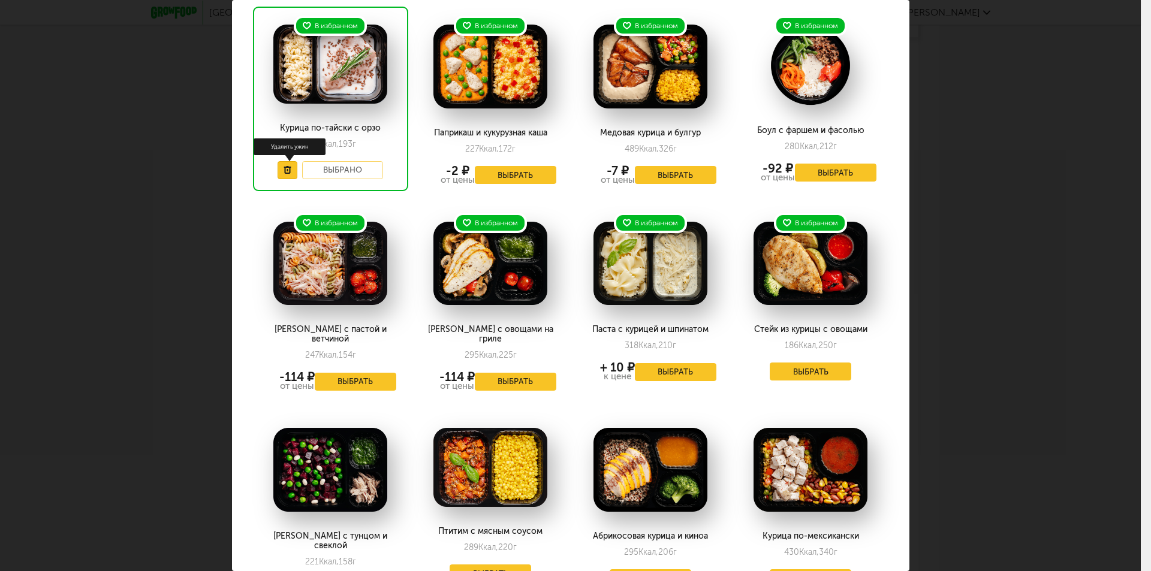
click at [287, 171] on icon at bounding box center [288, 170] width 8 height 8
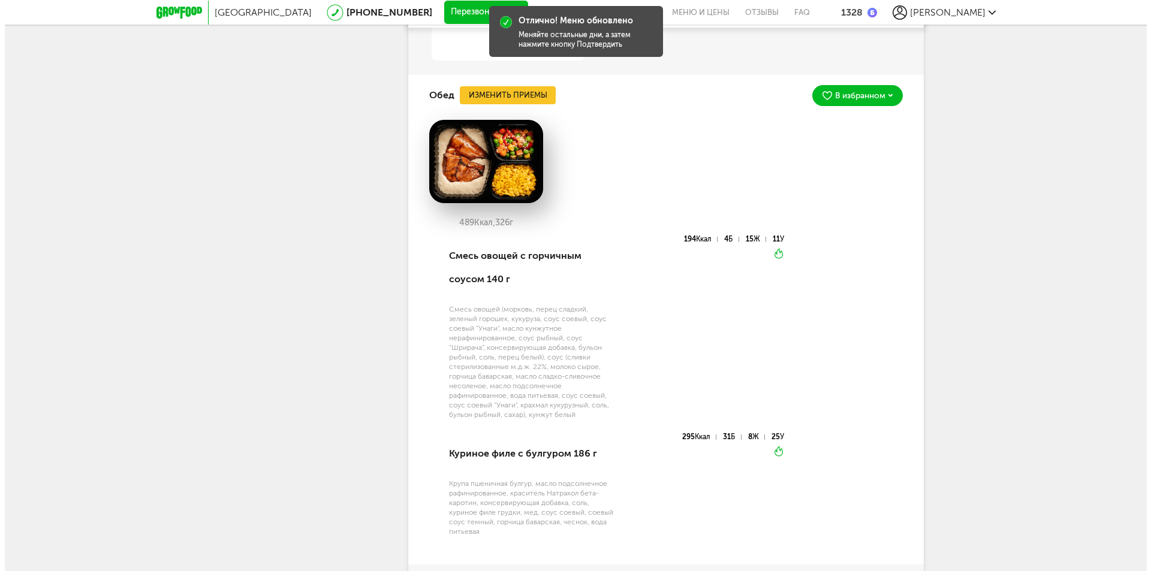
scroll to position [4134, 0]
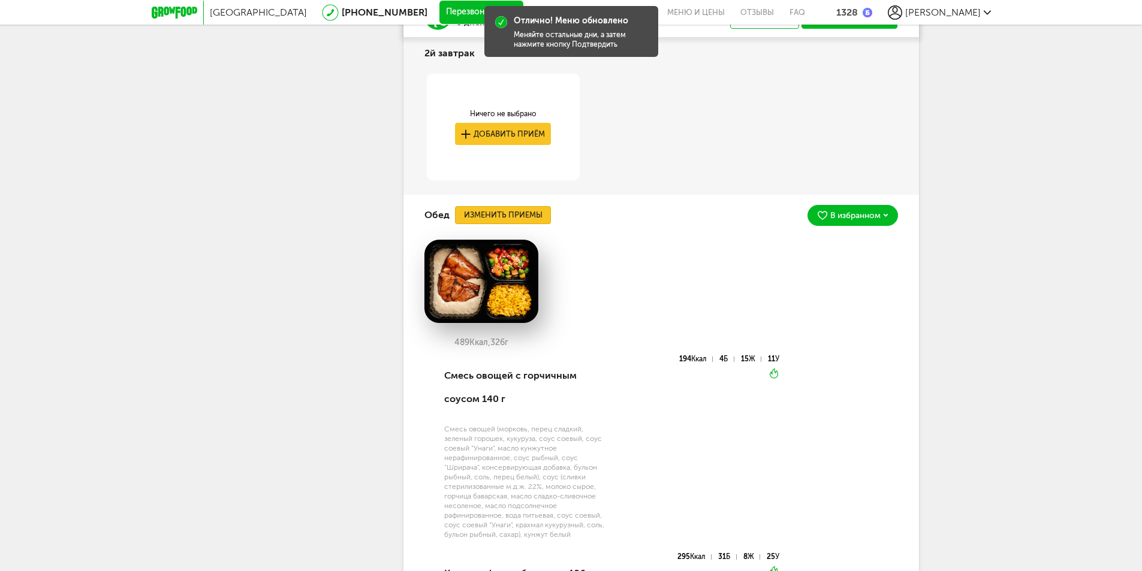
click at [490, 224] on button "Изменить приемы" at bounding box center [503, 215] width 96 height 18
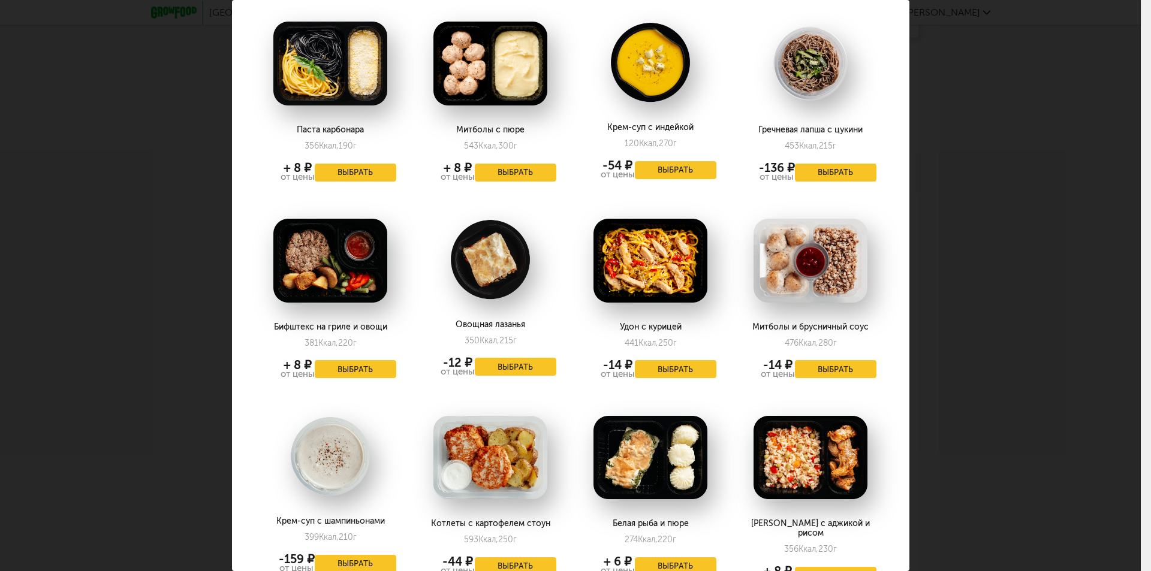
scroll to position [1079, 0]
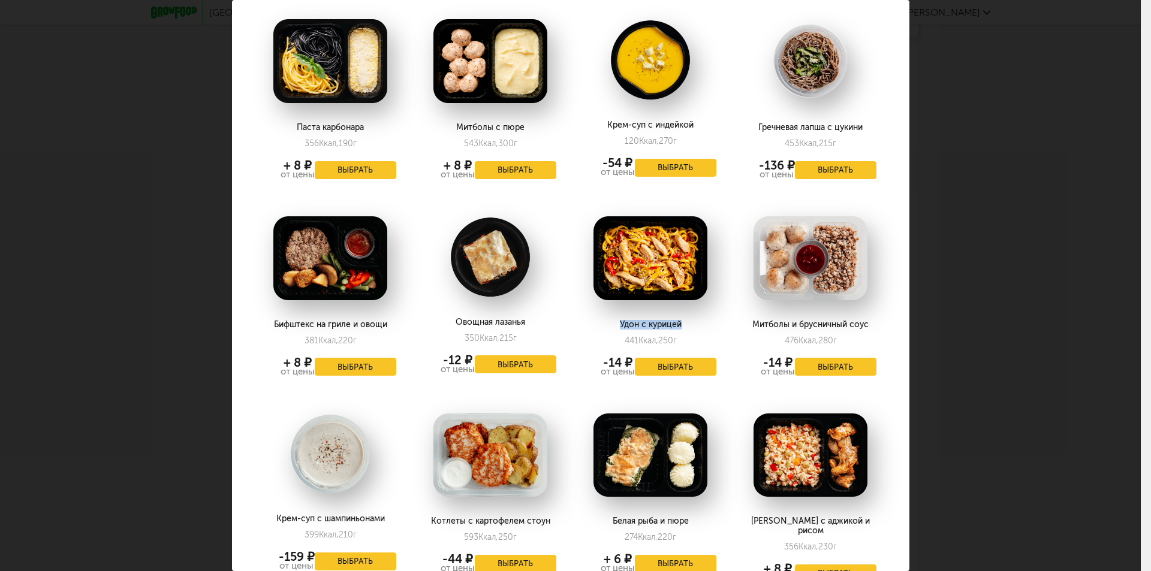
drag, startPoint x: 614, startPoint y: 296, endPoint x: 686, endPoint y: 295, distance: 71.9
click at [686, 320] on div "Удон с курицей" at bounding box center [650, 325] width 131 height 10
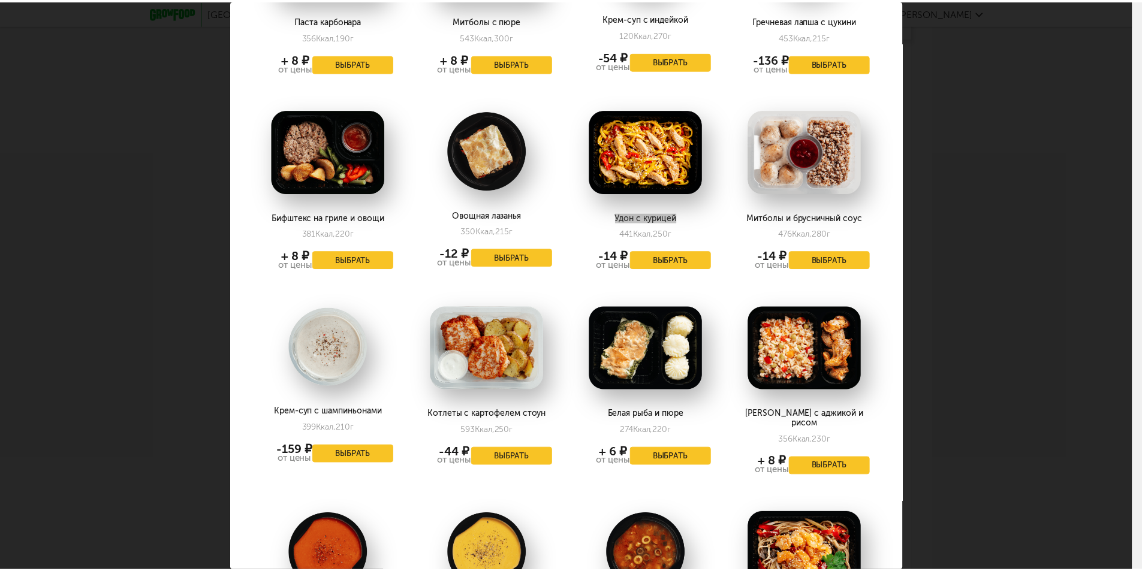
scroll to position [1199, 0]
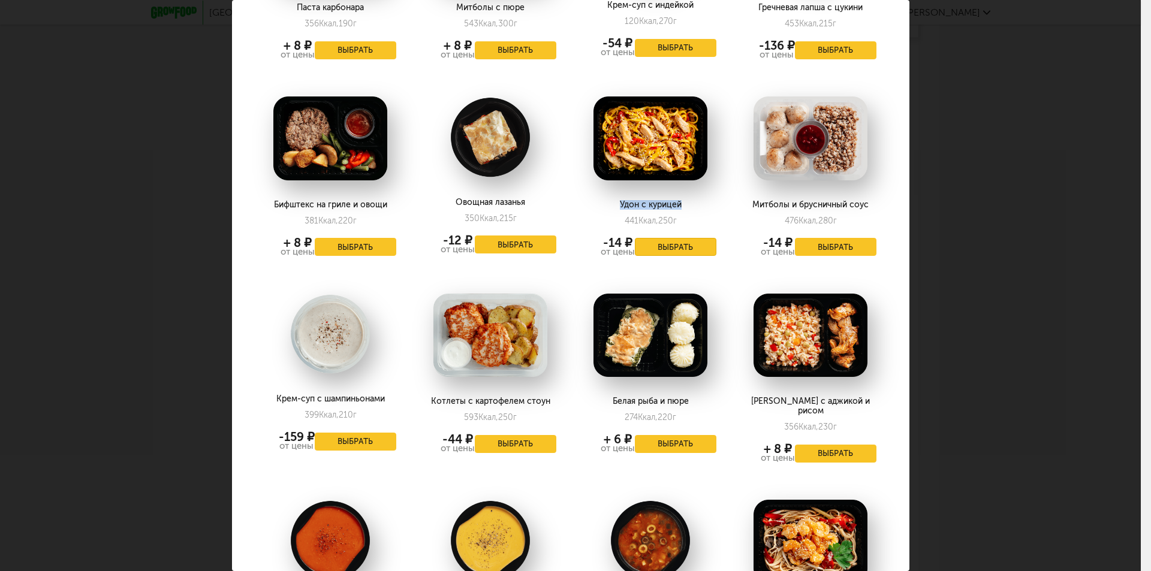
click at [665, 238] on button "Выбрать" at bounding box center [676, 247] width 82 height 18
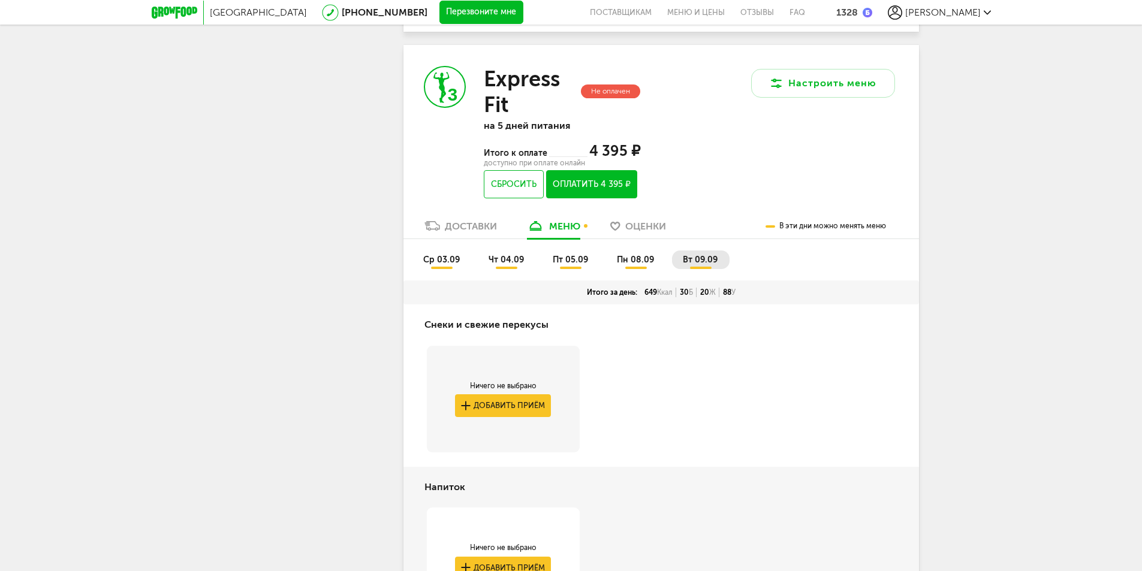
scroll to position [3246, 0]
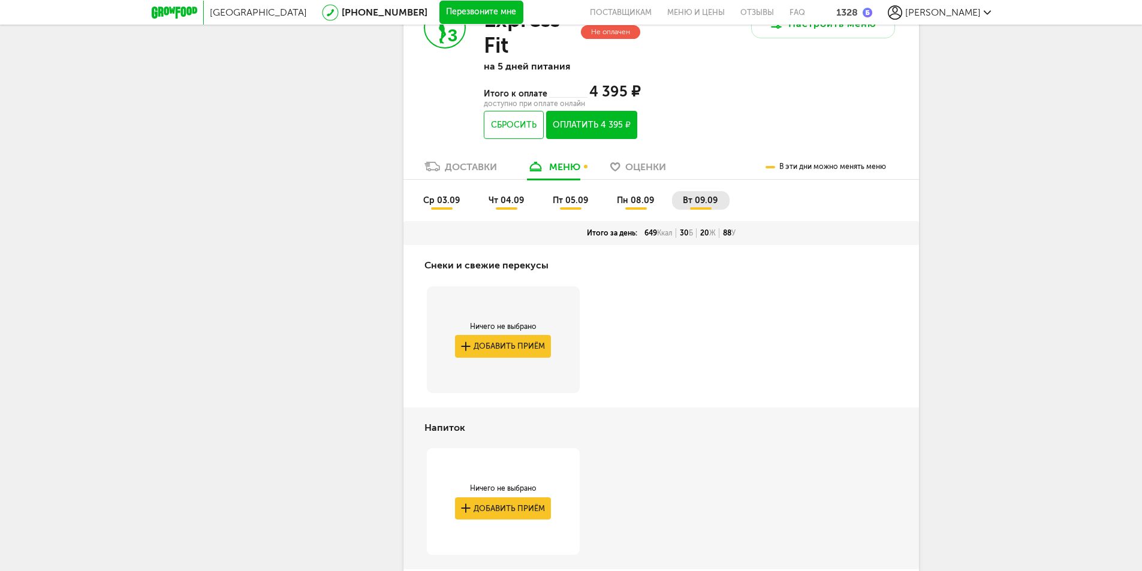
click at [439, 206] on span "ср 03.09" at bounding box center [441, 200] width 37 height 10
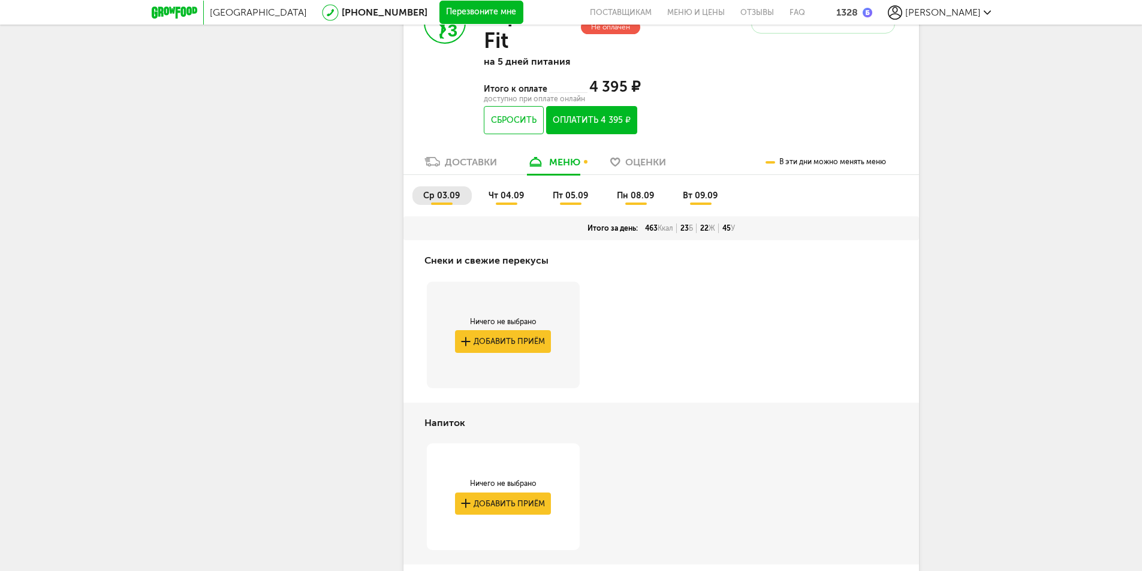
scroll to position [3237, 0]
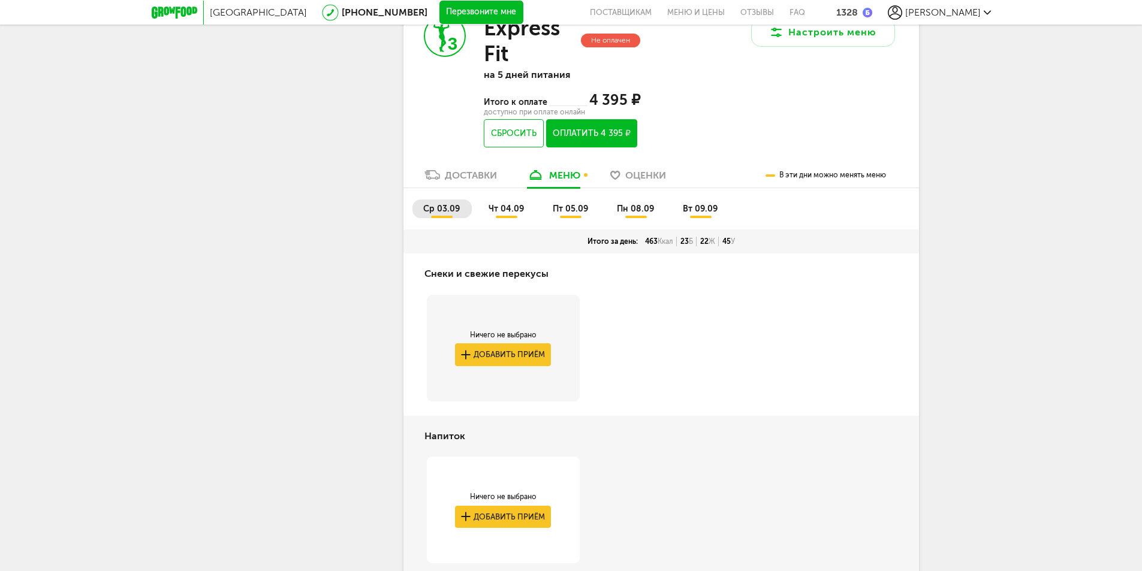
click at [499, 214] on span "чт 04.09" at bounding box center [506, 209] width 35 height 10
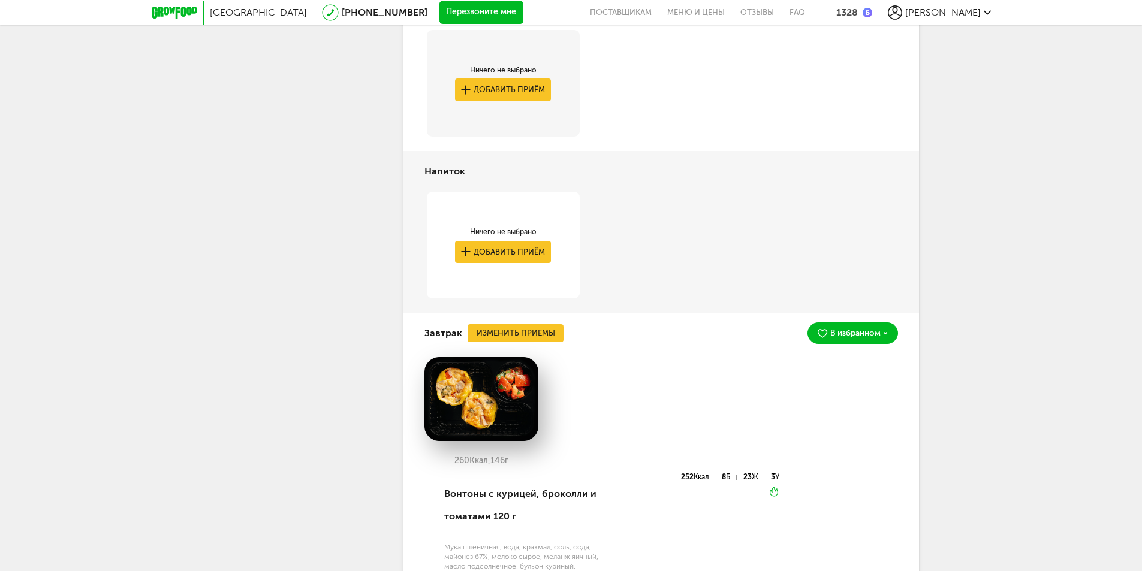
scroll to position [3357, 0]
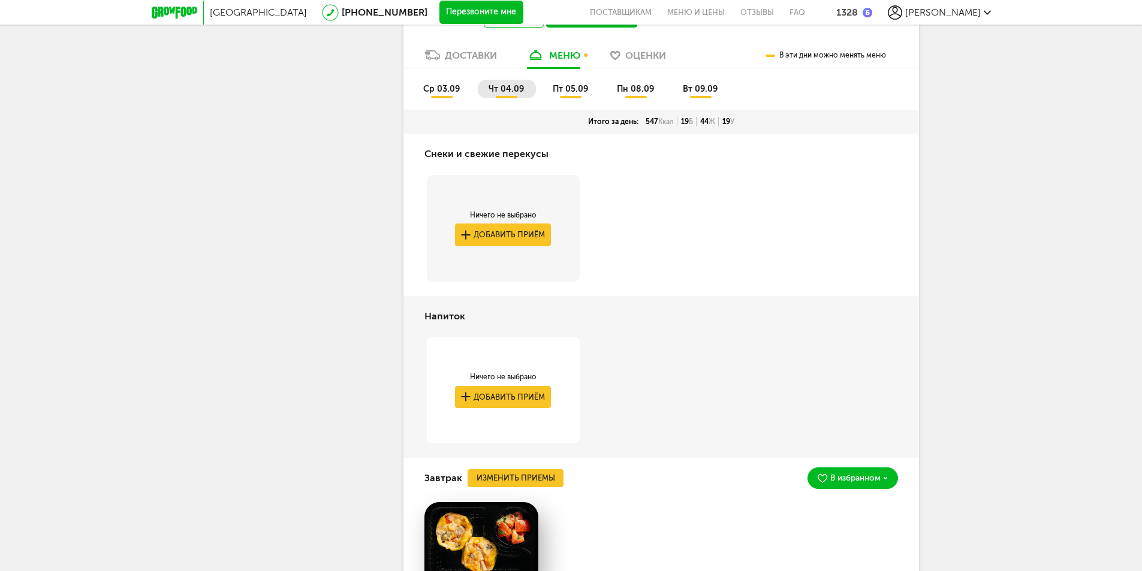
click at [566, 98] on li "пт 05.09" at bounding box center [571, 89] width 58 height 19
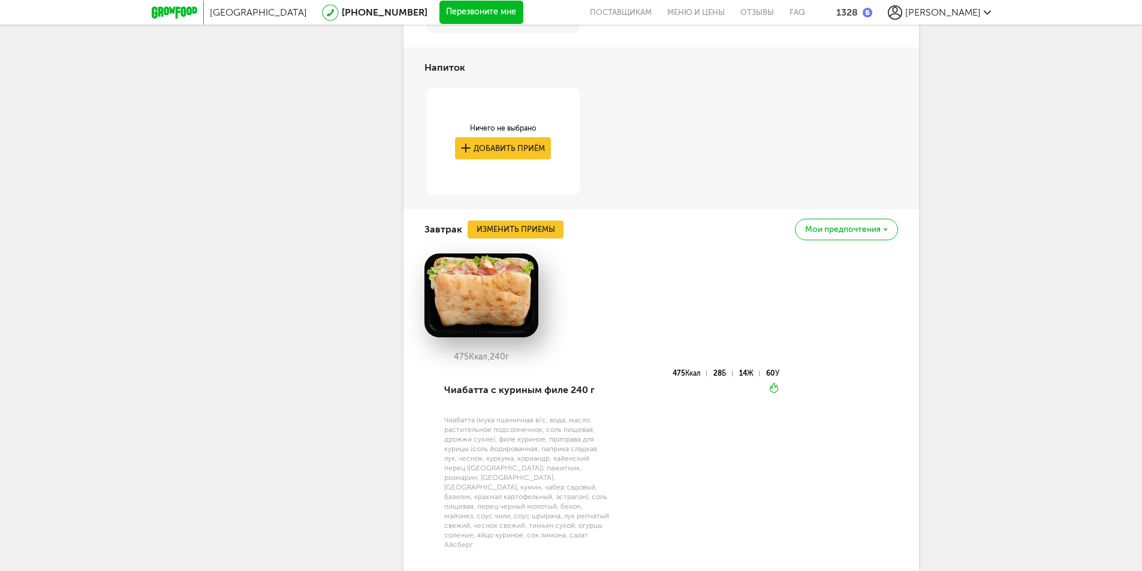
scroll to position [3403, 0]
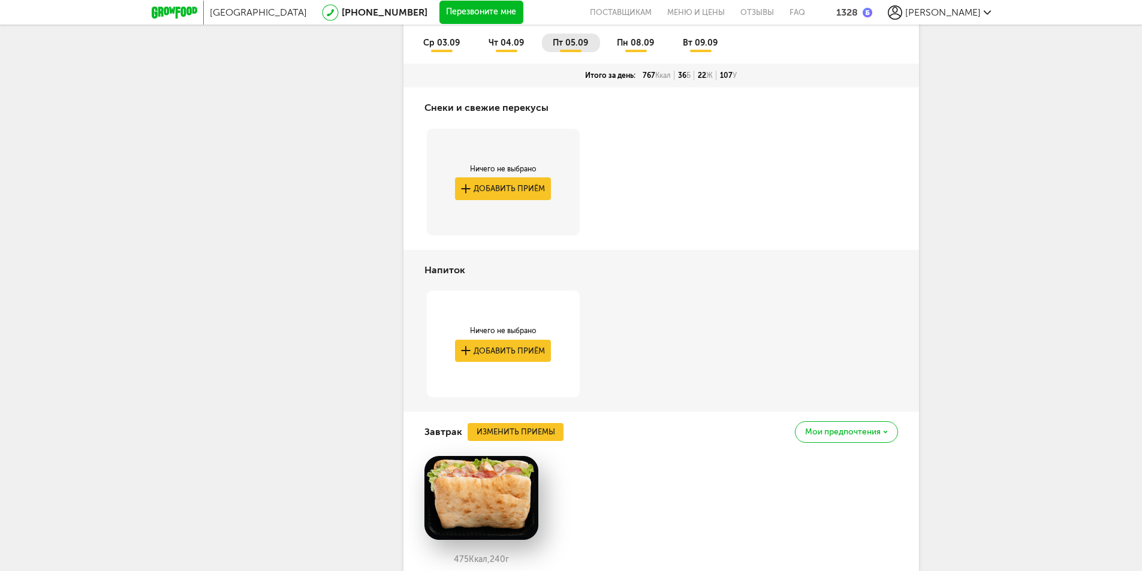
click at [631, 48] on span "пн 08.09" at bounding box center [635, 43] width 37 height 10
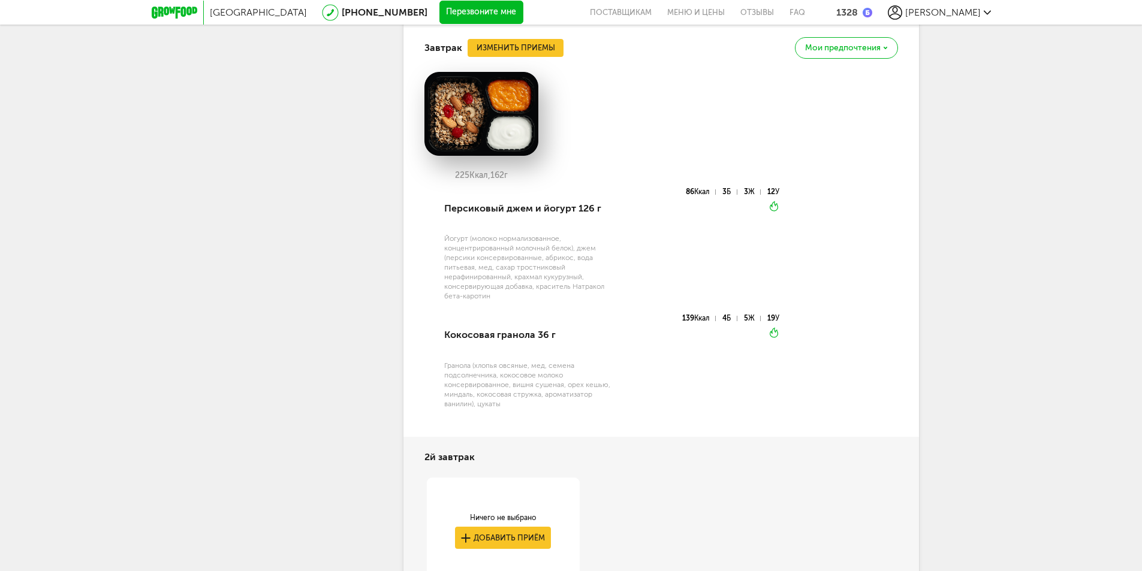
scroll to position [3308, 0]
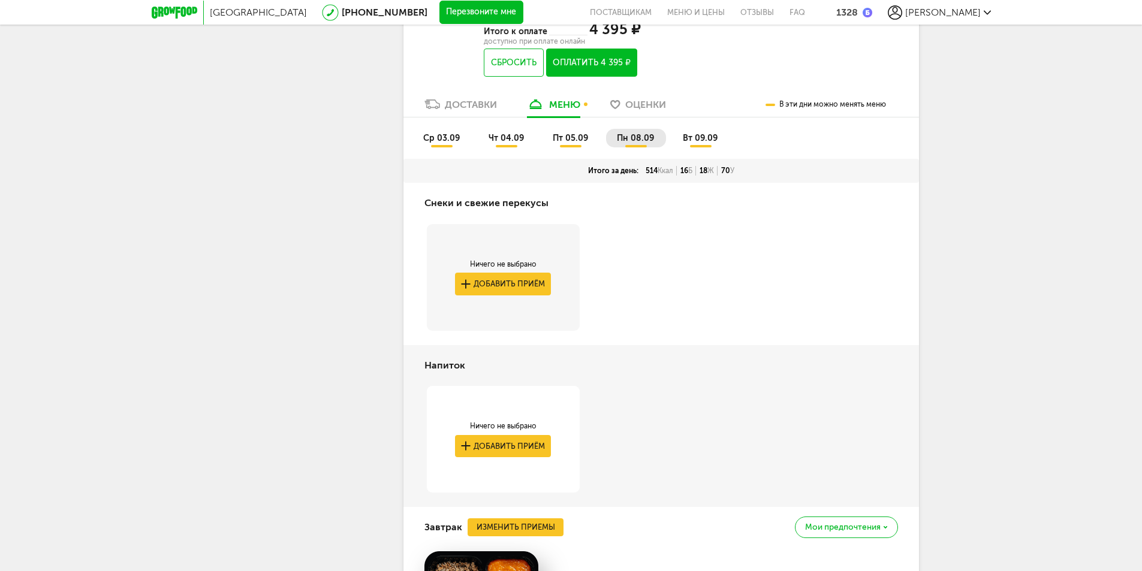
click at [698, 143] on span "вт 09.09" at bounding box center [700, 138] width 35 height 10
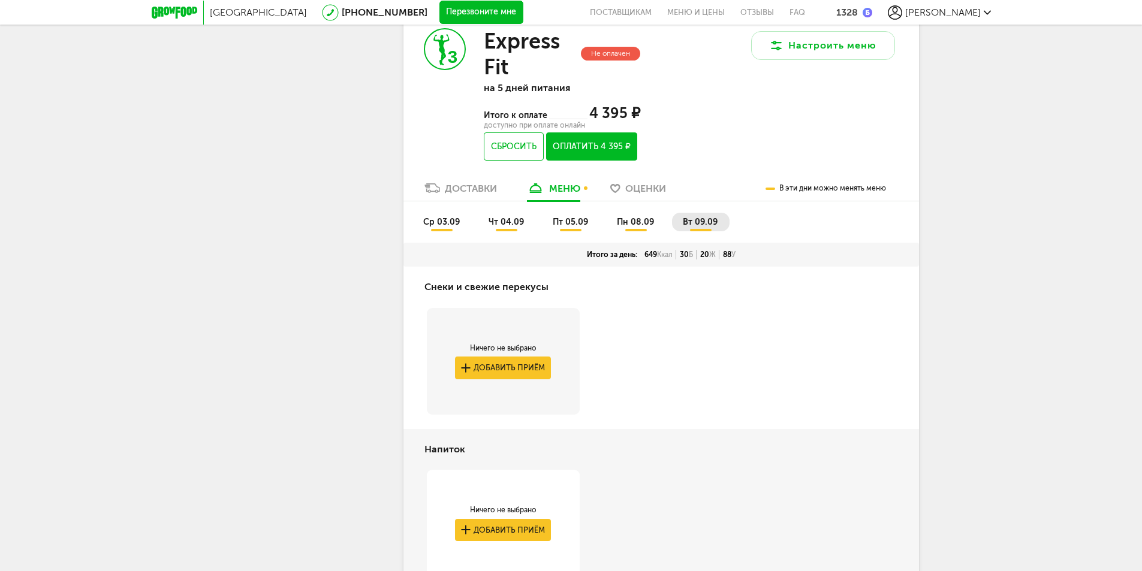
scroll to position [3066, 0]
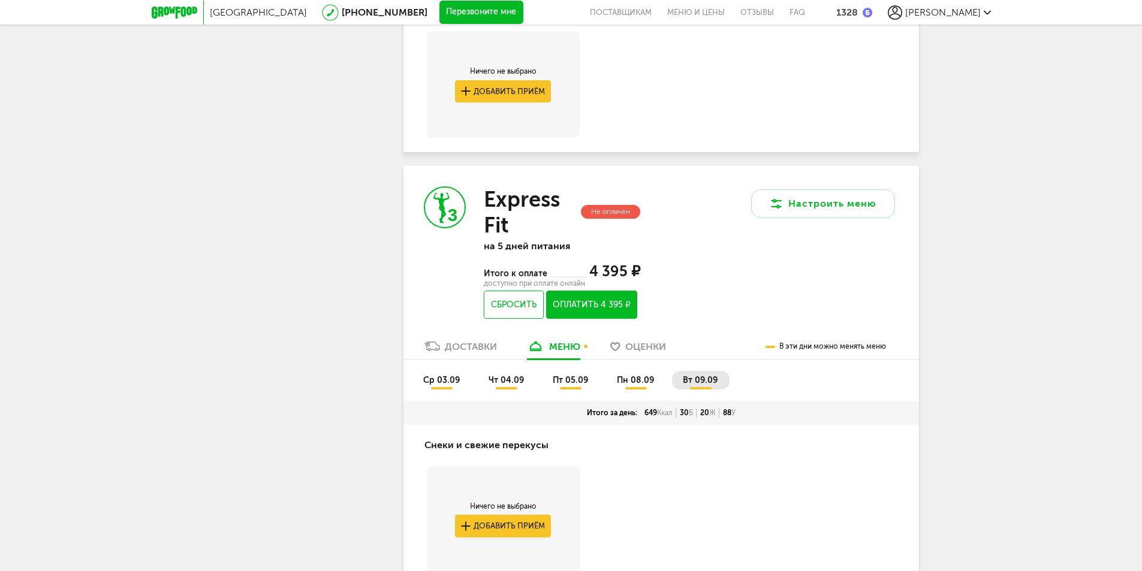
click at [606, 319] on button "Оплатить 4 395 ₽" at bounding box center [591, 305] width 91 height 28
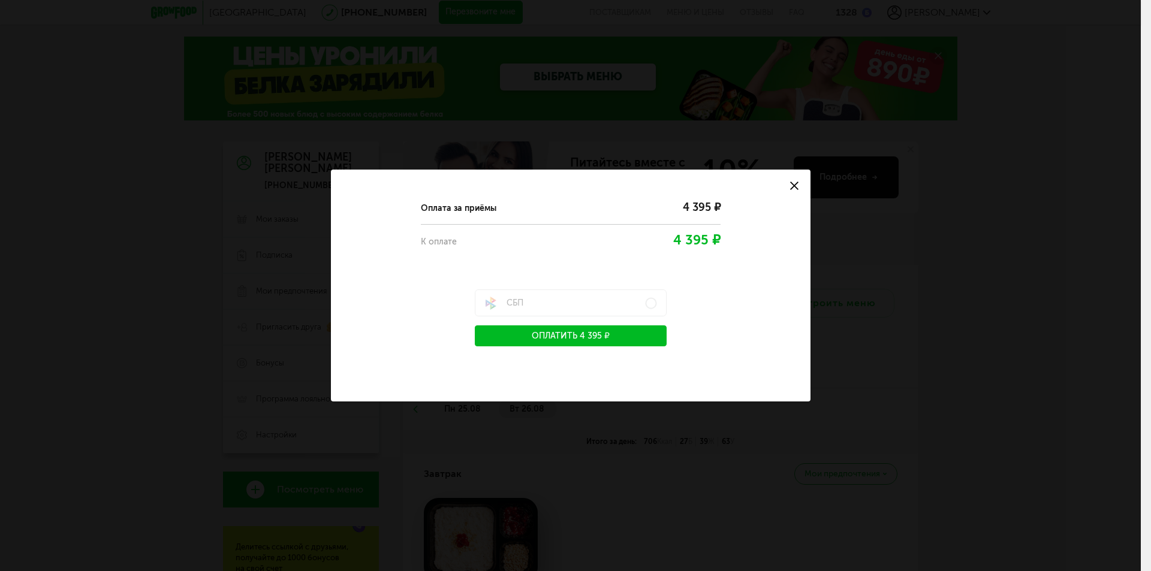
click at [589, 330] on button "Оплатить 4 395 ₽" at bounding box center [571, 336] width 192 height 21
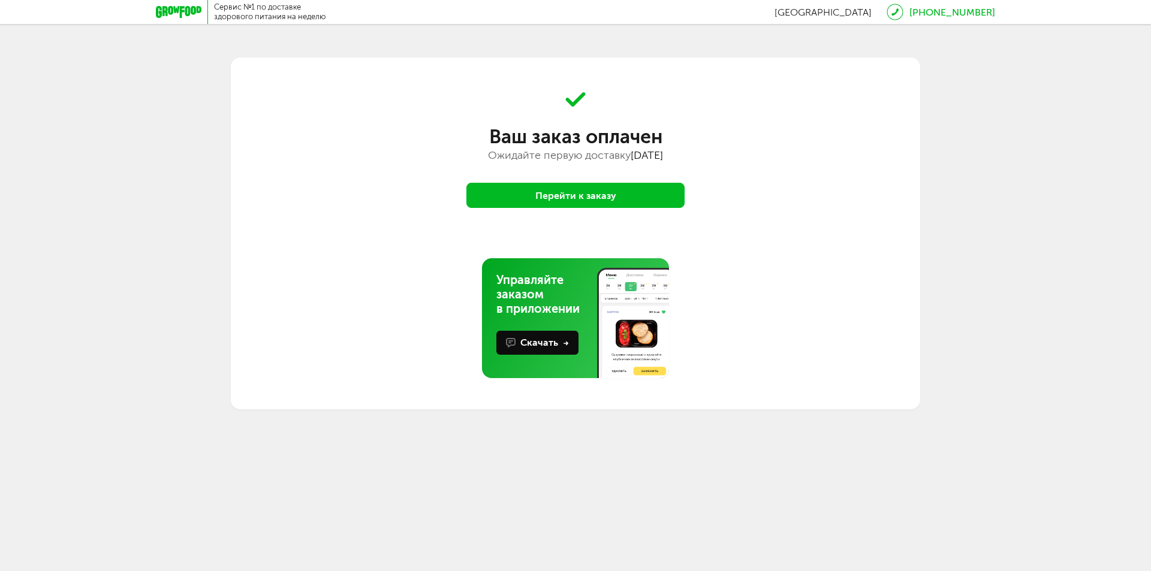
click at [188, 7] on icon at bounding box center [179, 12] width 46 height 12
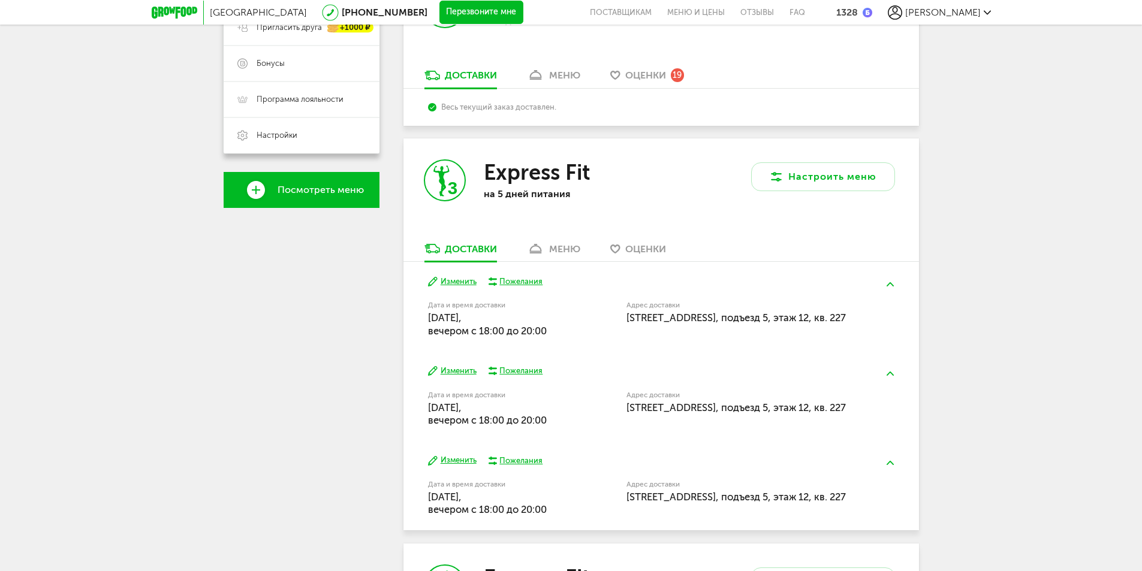
click at [559, 72] on div "меню" at bounding box center [564, 75] width 31 height 11
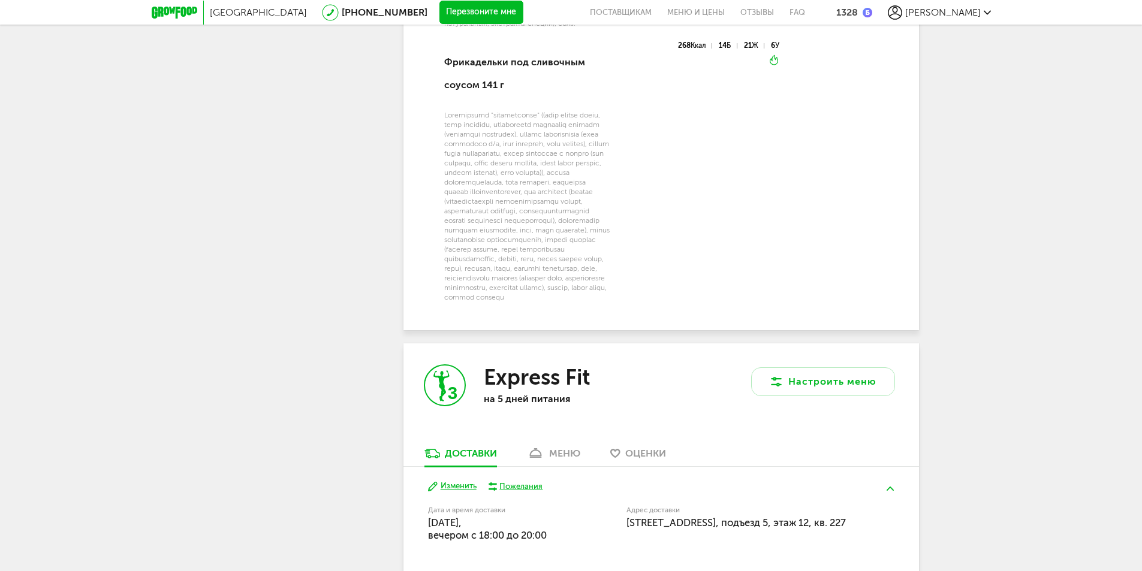
scroll to position [1254, 0]
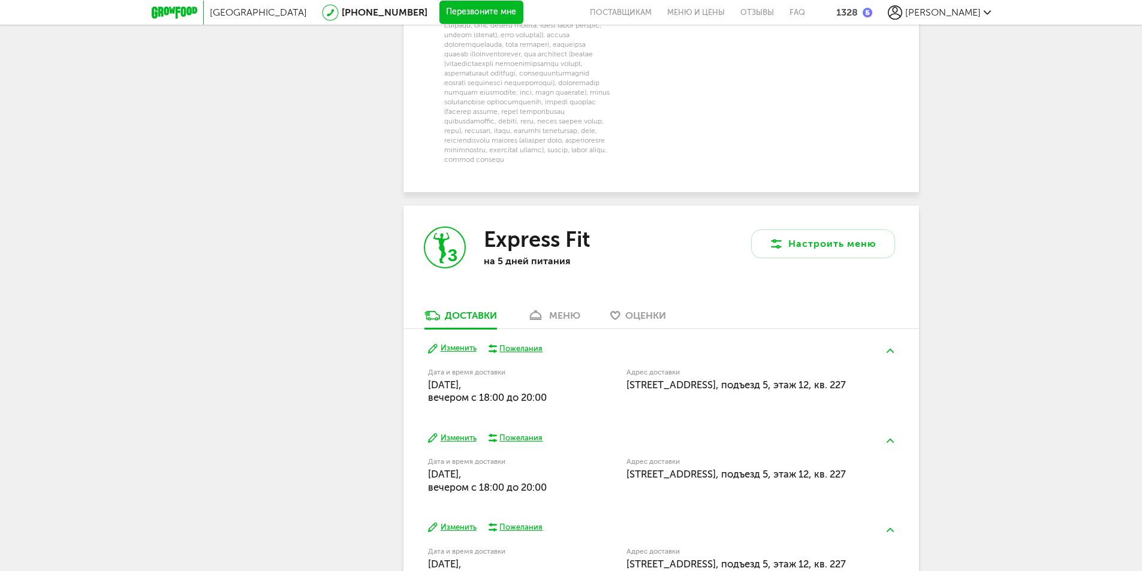
click at [570, 321] on div "меню" at bounding box center [564, 315] width 31 height 11
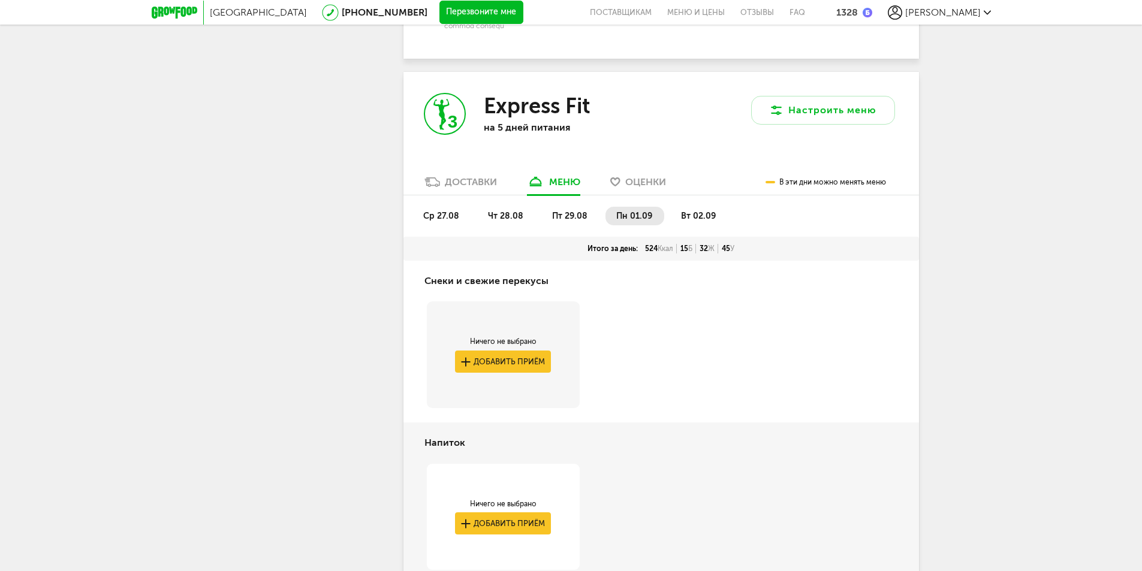
scroll to position [1459, 0]
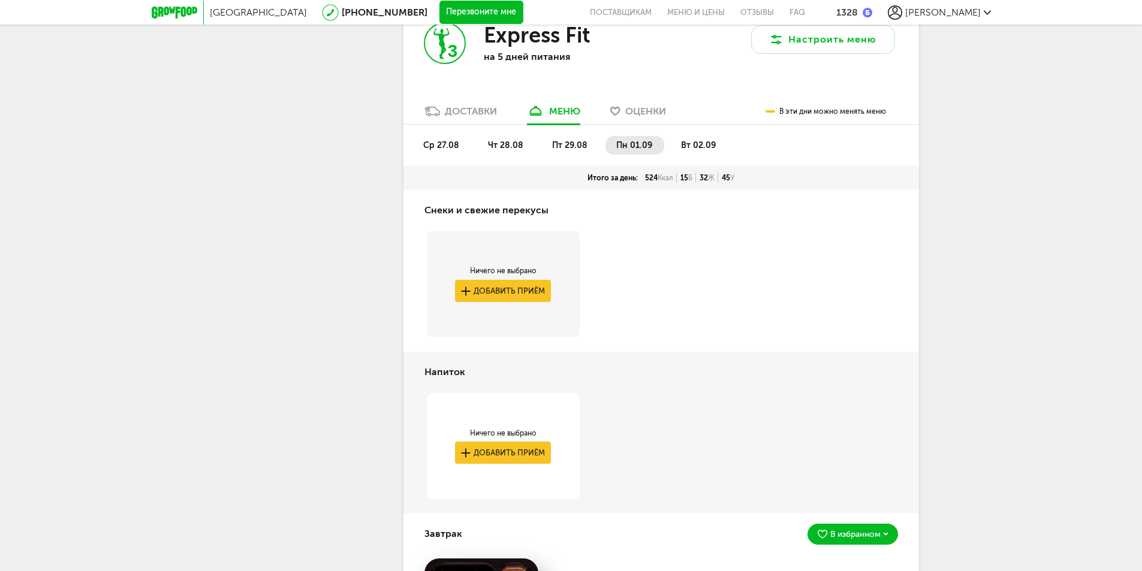
click at [569, 150] on span "пт 29.08" at bounding box center [569, 145] width 35 height 10
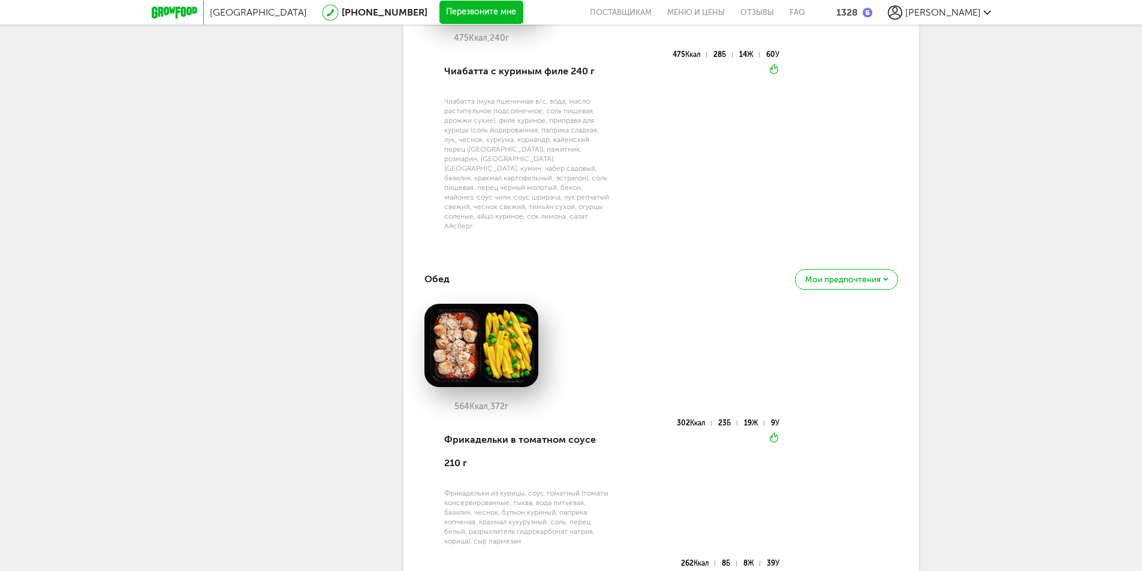
scroll to position [1399, 0]
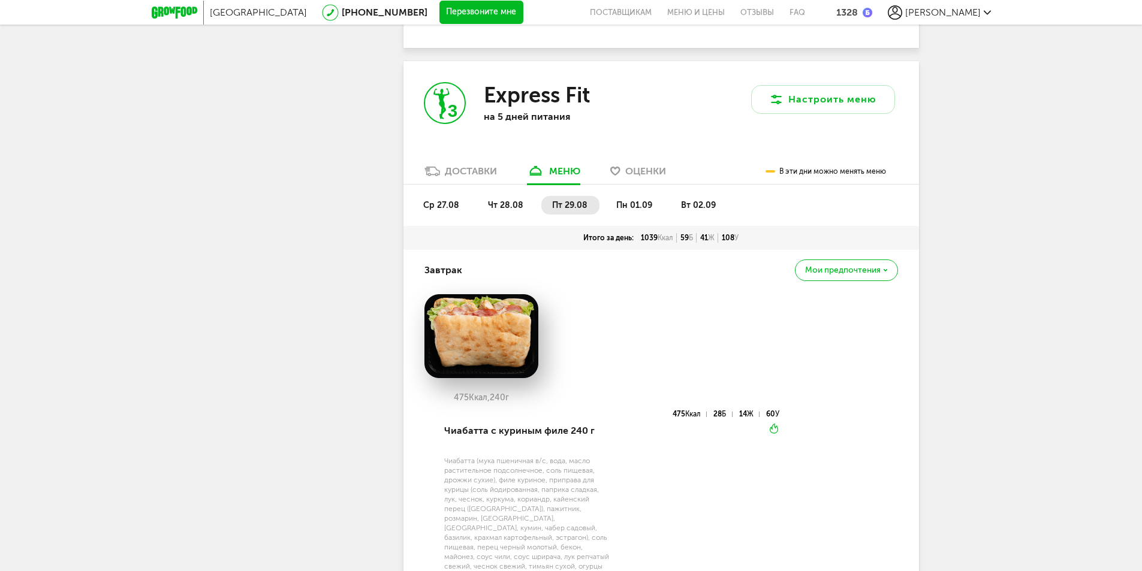
click at [629, 210] on span "пн 01.09" at bounding box center [634, 205] width 36 height 10
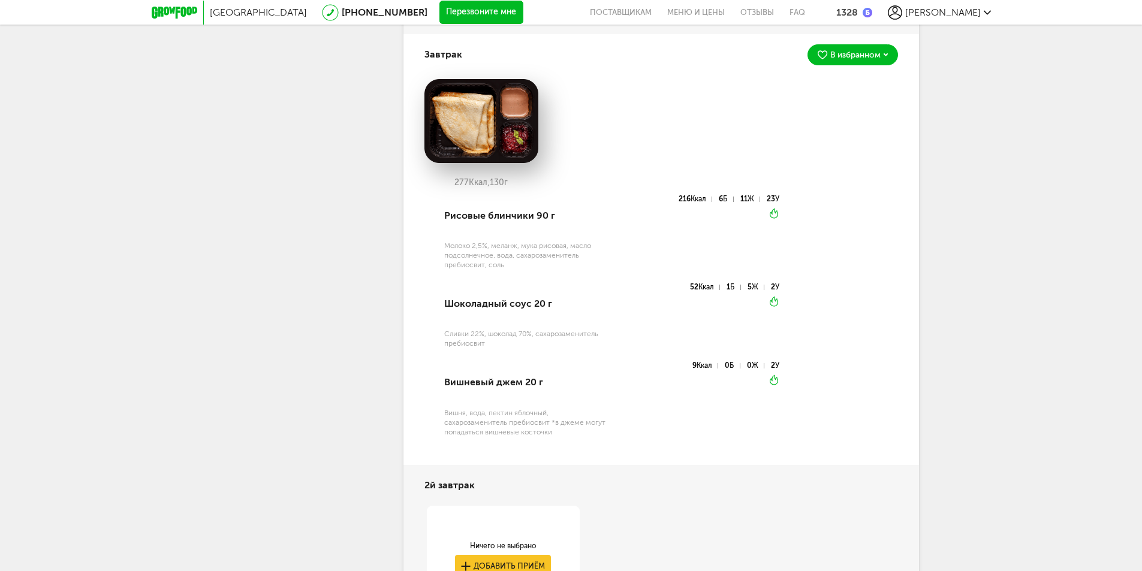
scroll to position [1519, 0]
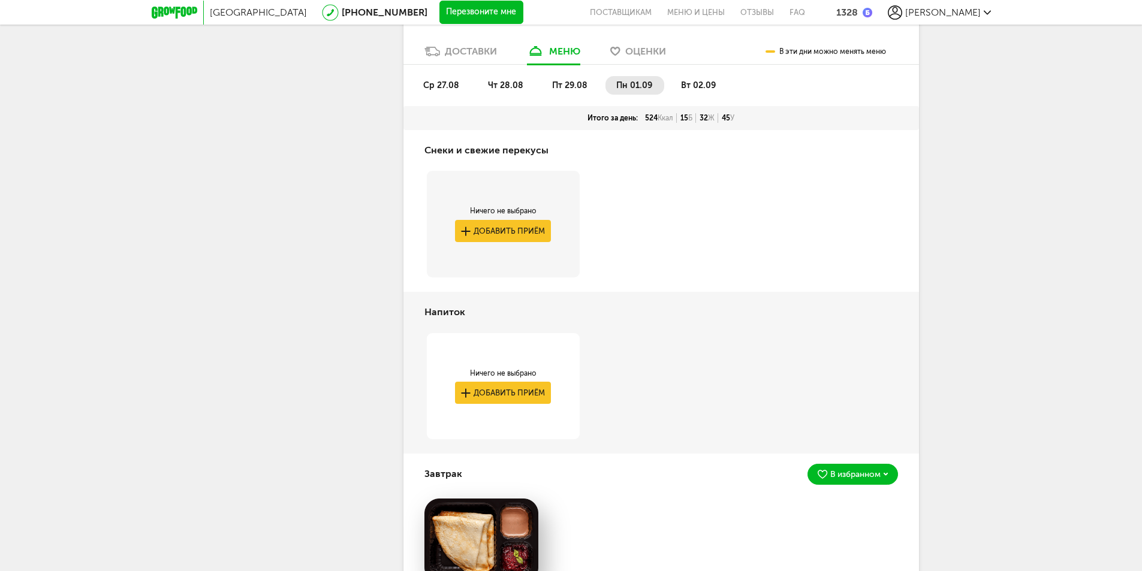
click at [697, 95] on li "вт 02.09" at bounding box center [699, 85] width 58 height 19
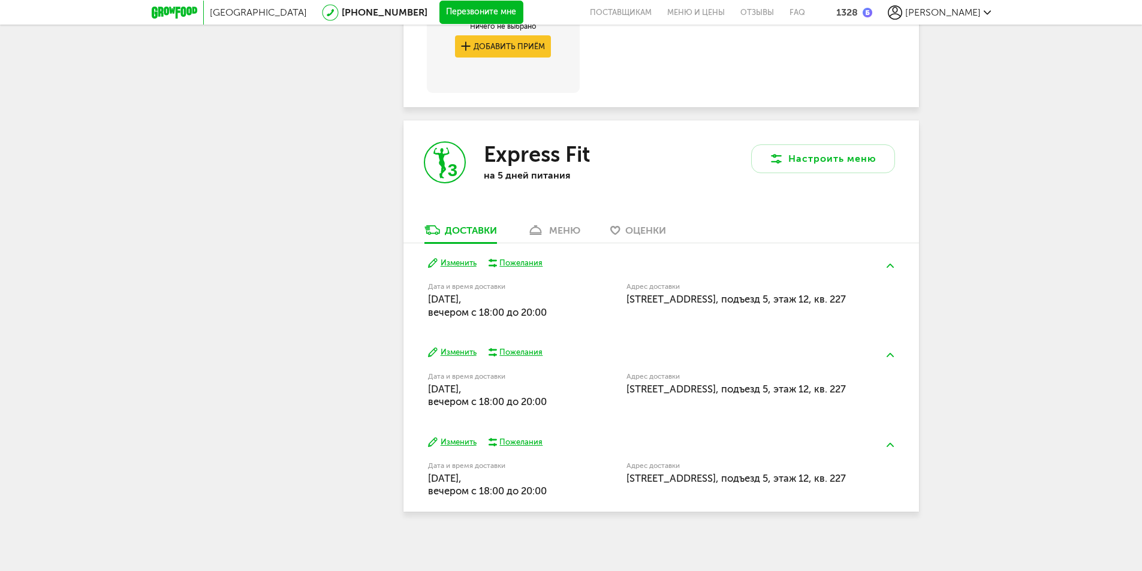
scroll to position [3141, 0]
